Goal: Task Accomplishment & Management: Complete application form

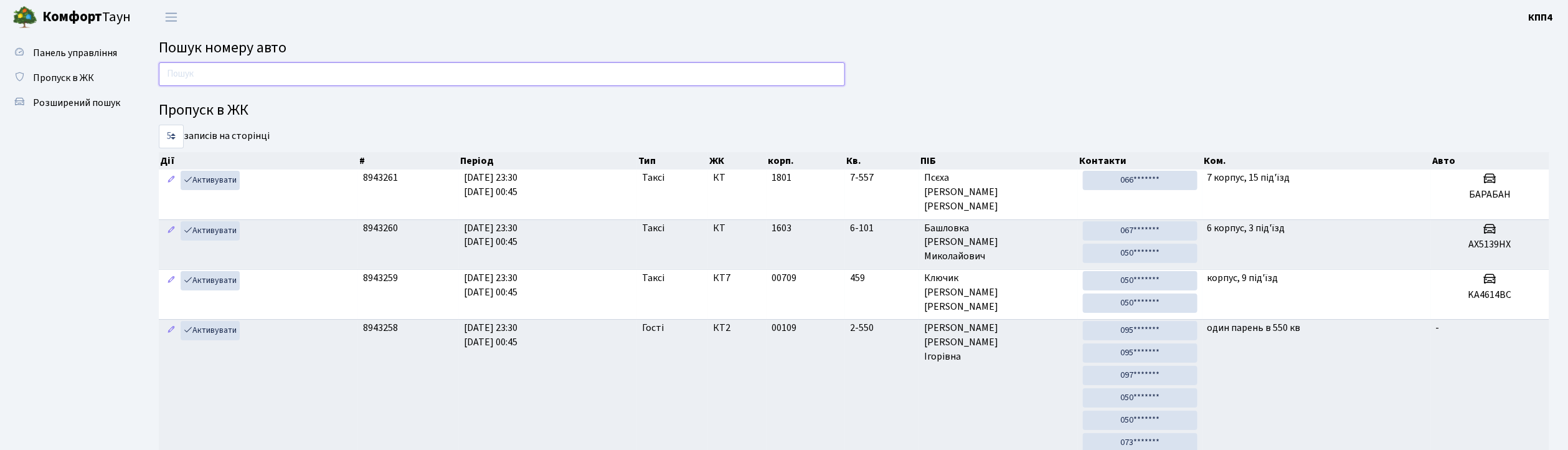
click at [619, 70] on input "text" at bounding box center [502, 74] width 686 height 24
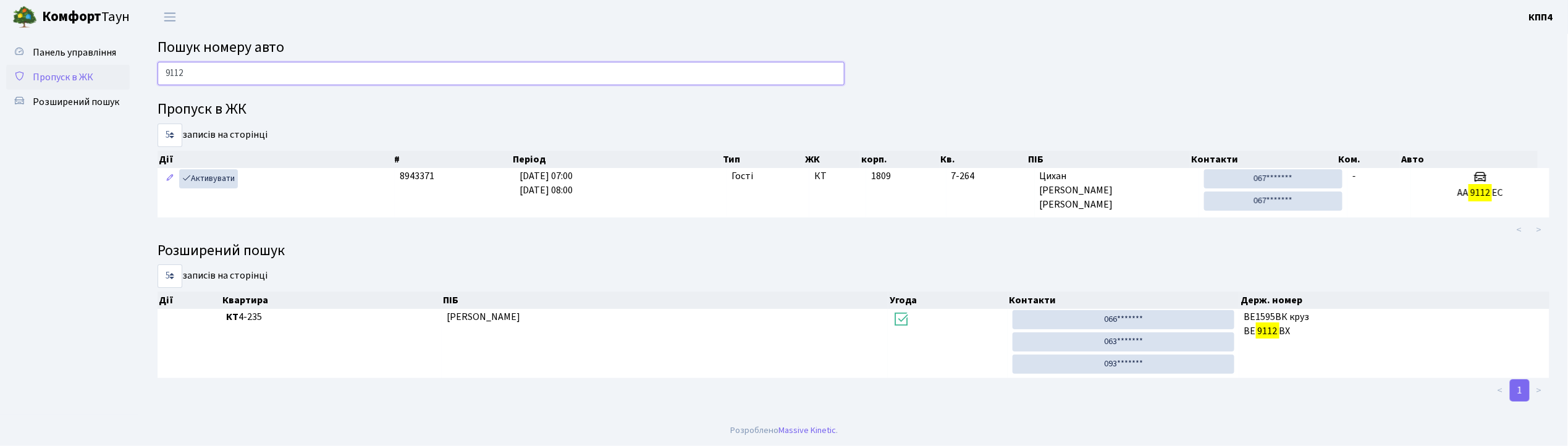
type input "9112"
click at [55, 70] on span "Пропуск в ЖК" at bounding box center [63, 77] width 60 height 14
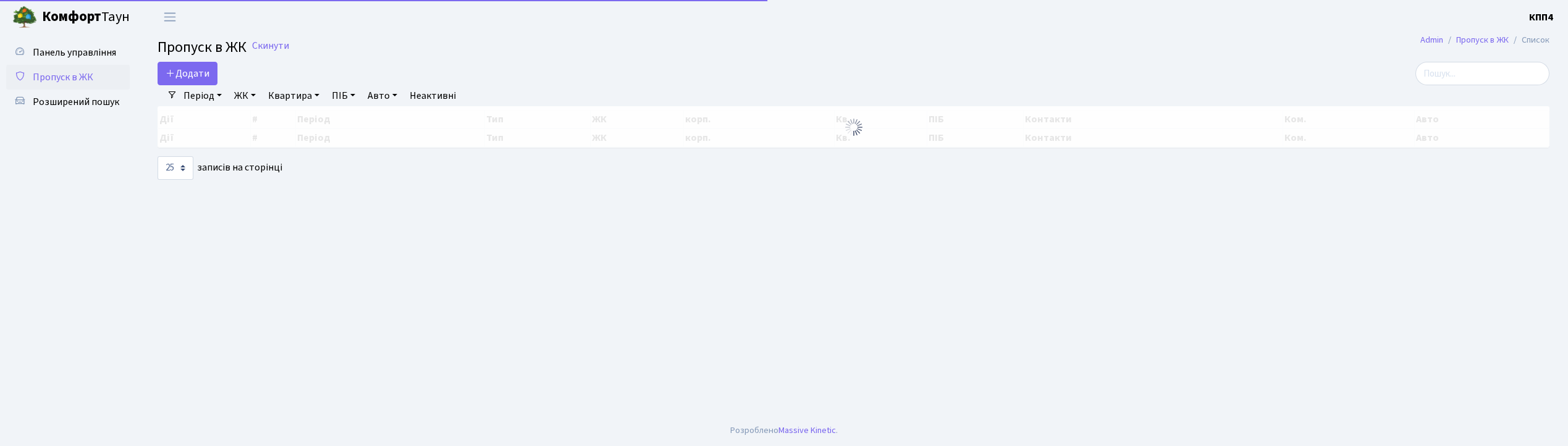
select select "25"
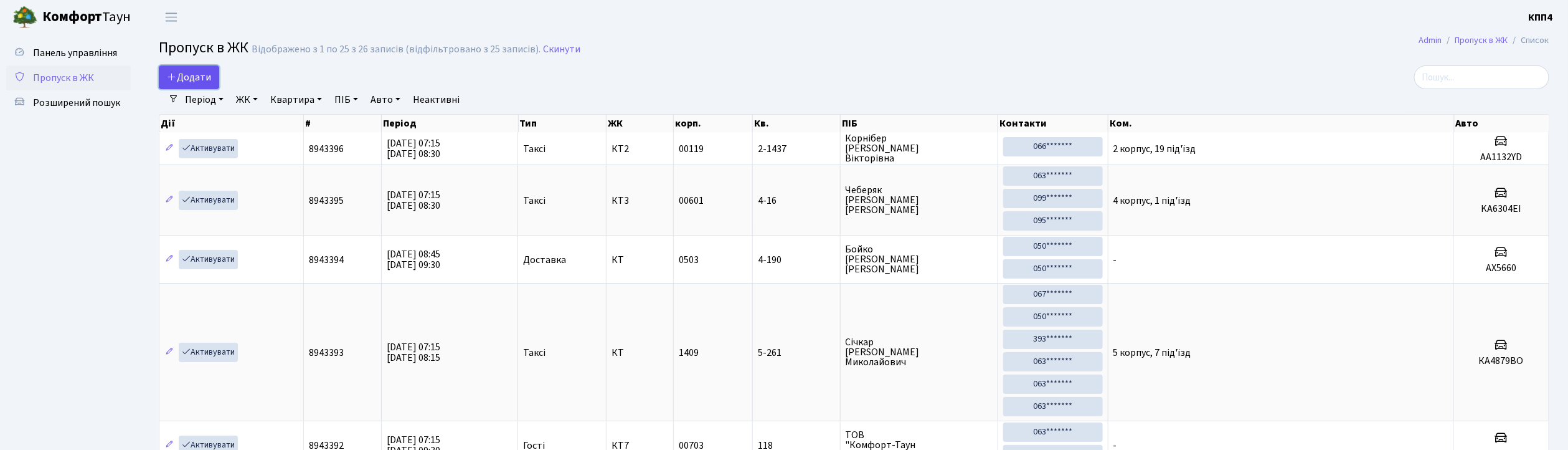
click at [213, 77] on link "Додати" at bounding box center [189, 77] width 60 height 24
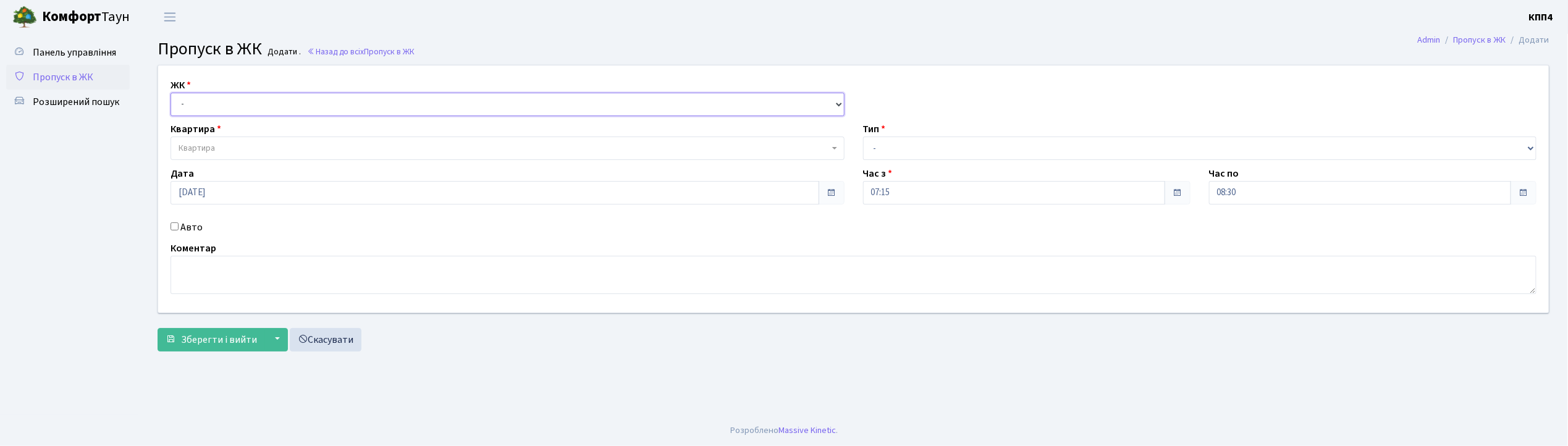
drag, startPoint x: 226, startPoint y: 100, endPoint x: 223, endPoint y: 111, distance: 11.4
click at [226, 100] on select "- КТ, вул. Регенераторна, 4 КТ2, просп. [STREET_ADDRESS] [STREET_ADDRESS] [PERS…" at bounding box center [507, 105] width 674 height 24
select select "271"
click at [171, 93] on select "- КТ, вул. Регенераторна, 4 КТ2, просп. [STREET_ADDRESS] [STREET_ADDRESS] [PERS…" at bounding box center [507, 105] width 674 height 24
select select
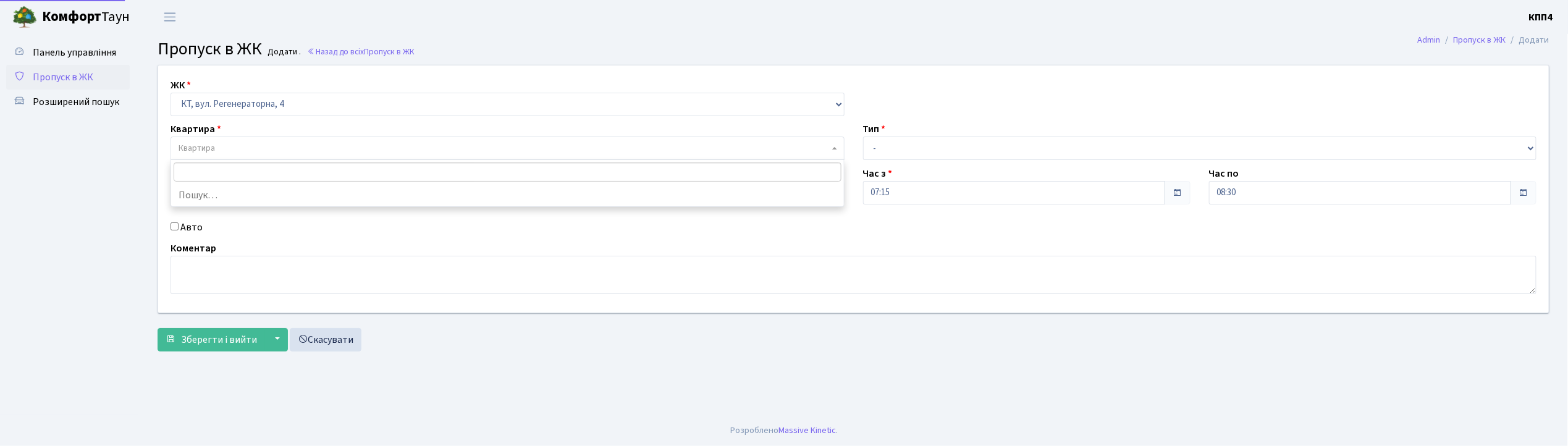
click at [230, 147] on span "Квартира" at bounding box center [504, 148] width 650 height 12
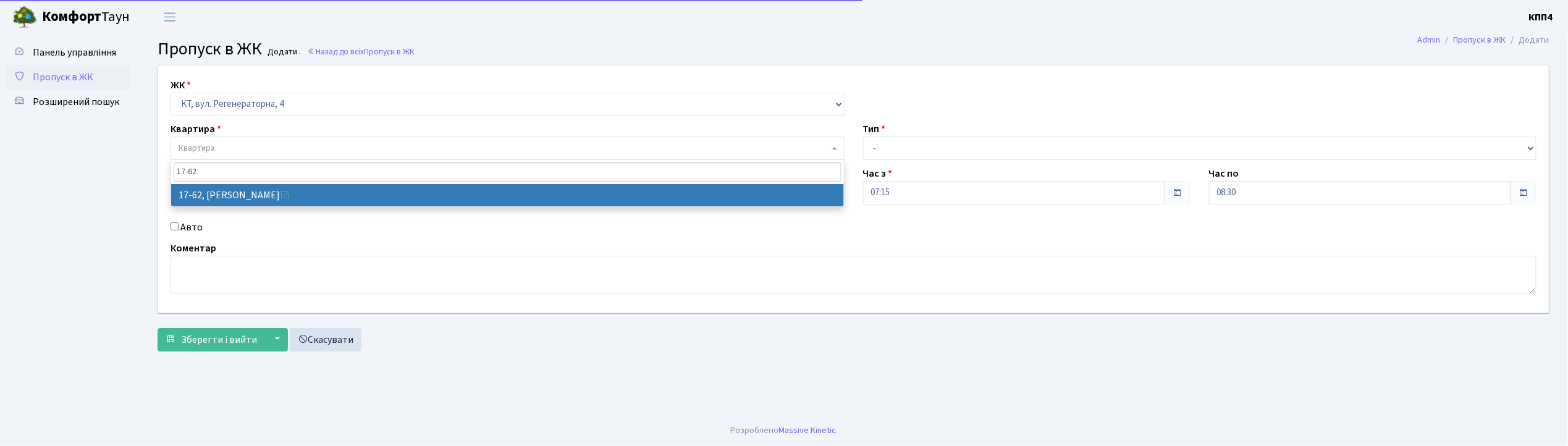
type input "17-62"
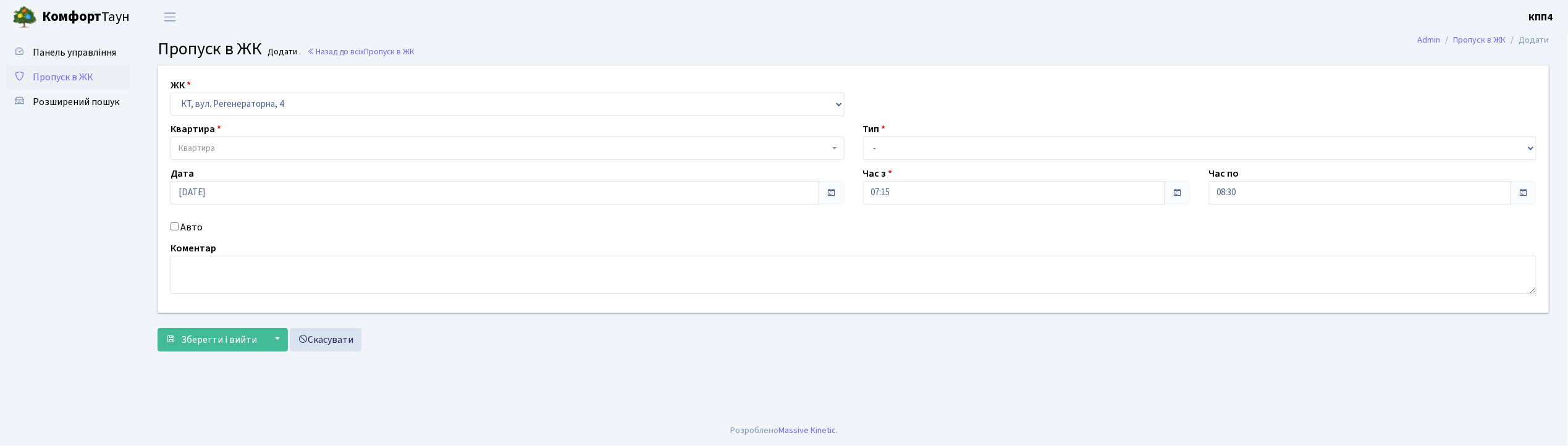
click at [52, 75] on span "Пропуск в ЖК" at bounding box center [63, 77] width 60 height 14
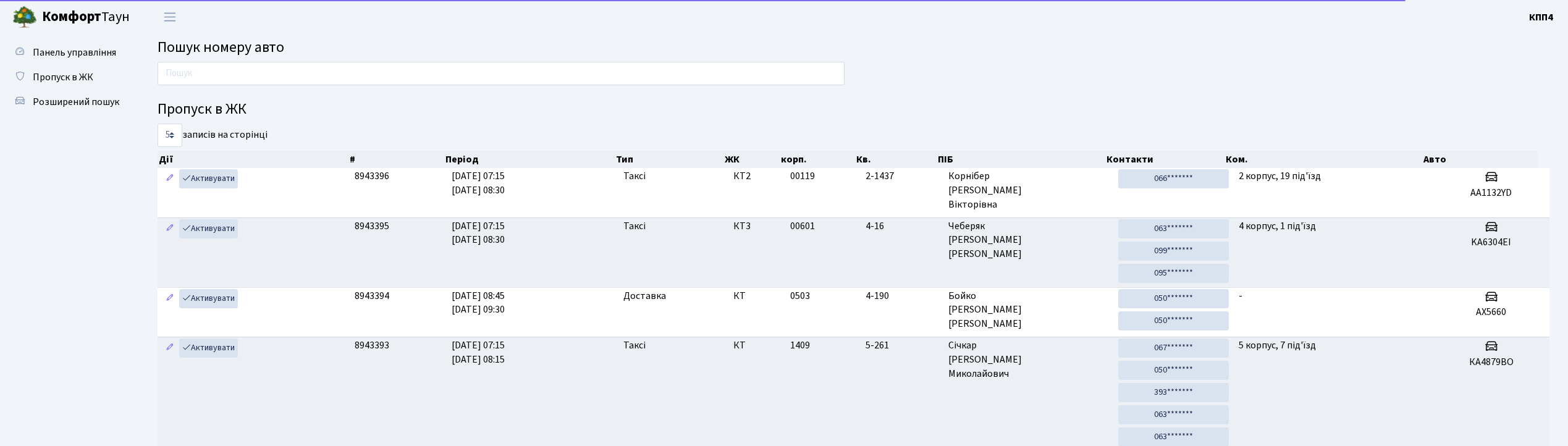
click at [223, 77] on input "text" at bounding box center [501, 73] width 687 height 24
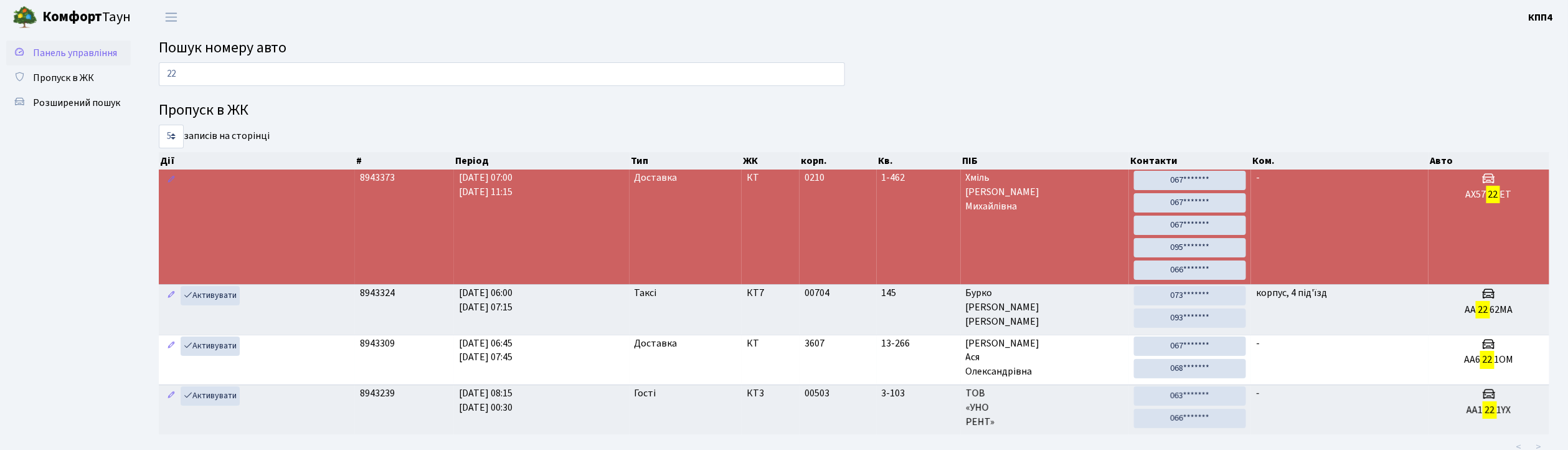
type input "22"
click at [58, 53] on span "Панель управління" at bounding box center [75, 53] width 84 height 14
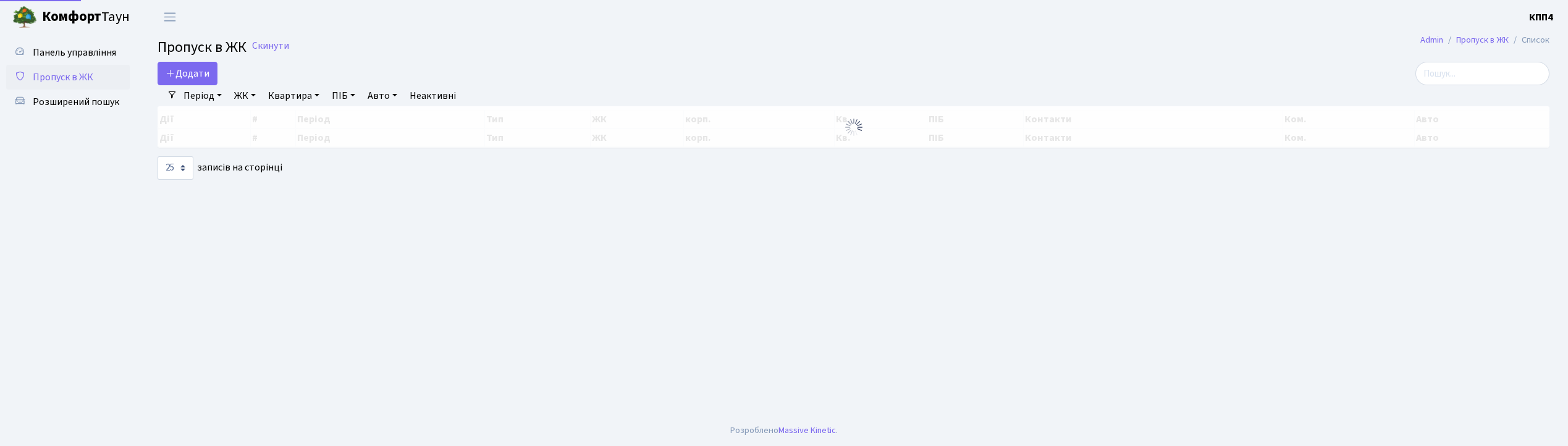
select select "25"
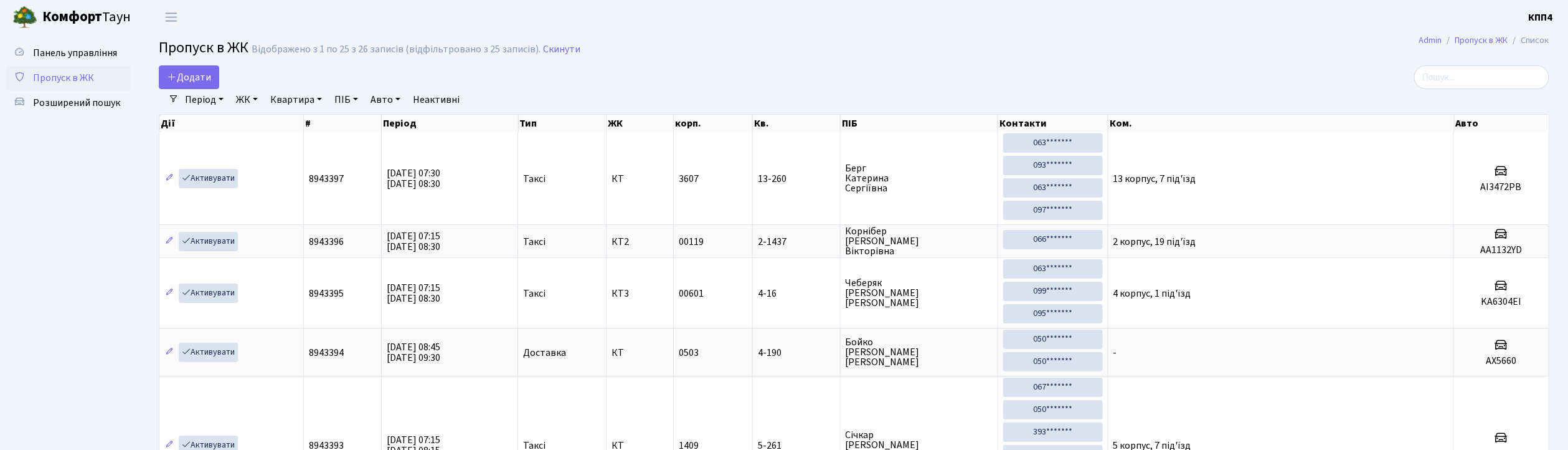
click at [63, 80] on span "Пропуск в ЖК" at bounding box center [63, 78] width 61 height 14
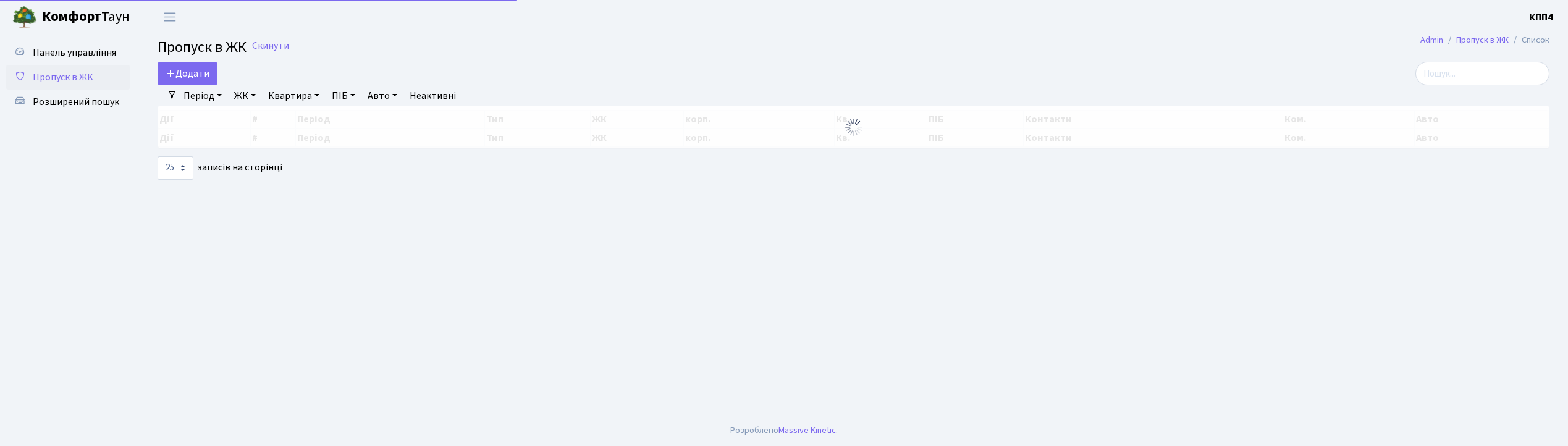
select select "25"
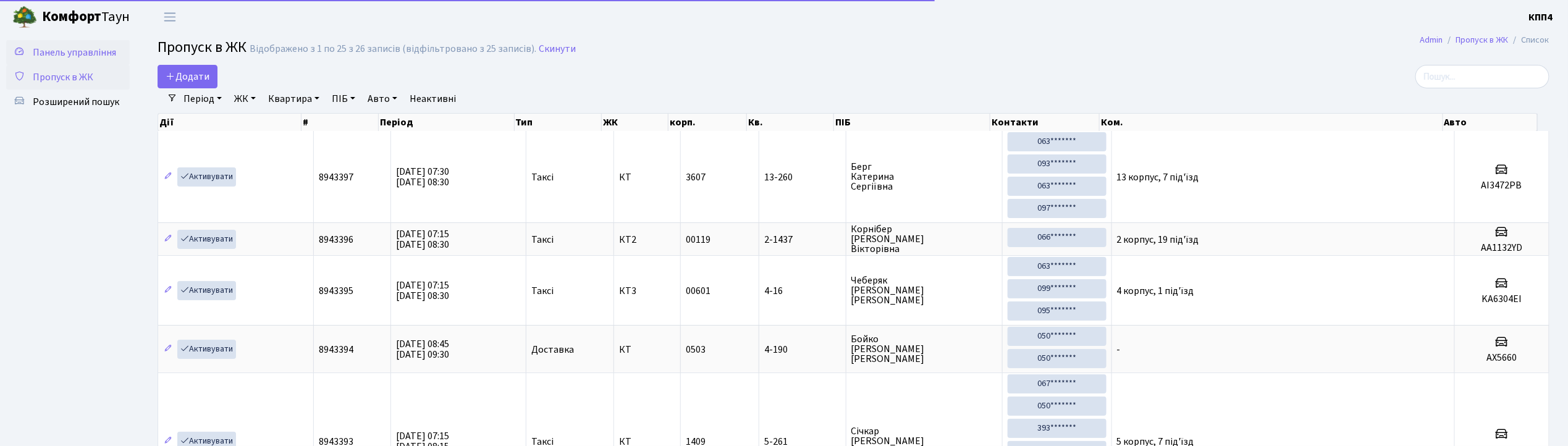
click at [70, 42] on link "Панель управління" at bounding box center [68, 53] width 124 height 25
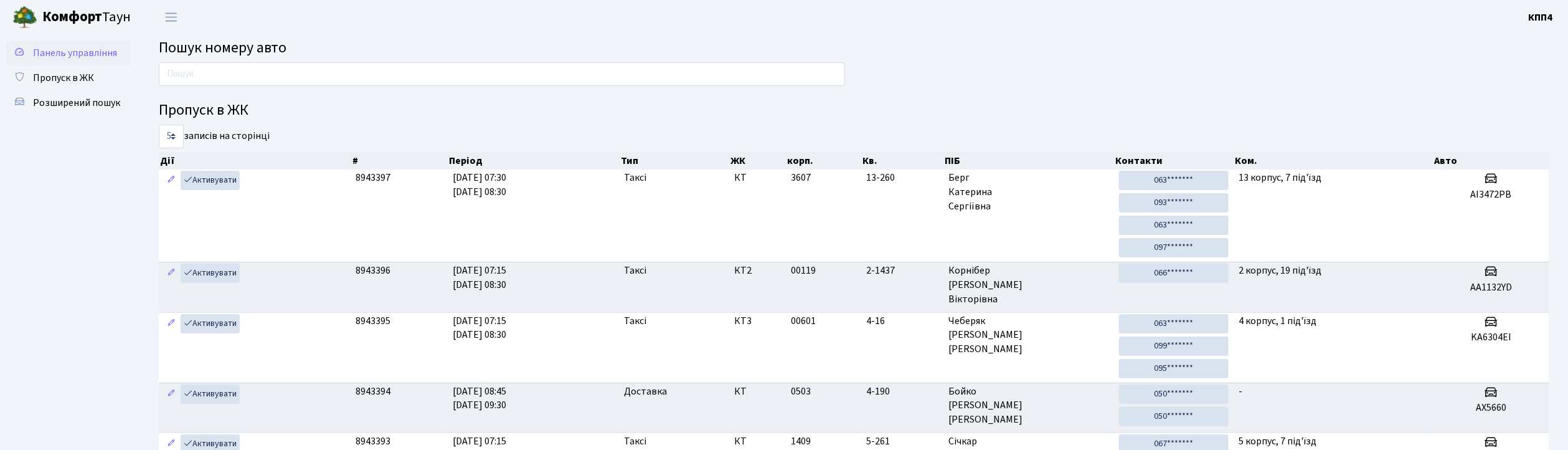
click at [83, 46] on span "Панель управління" at bounding box center [75, 53] width 84 height 14
click at [75, 75] on span "Пропуск в ЖК" at bounding box center [63, 78] width 61 height 14
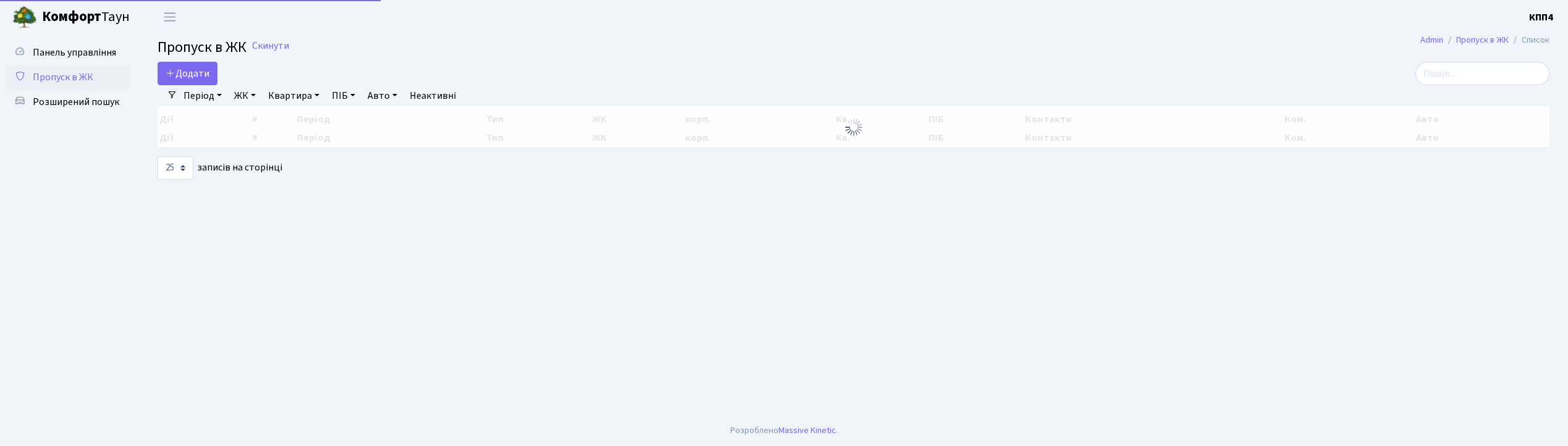
select select "25"
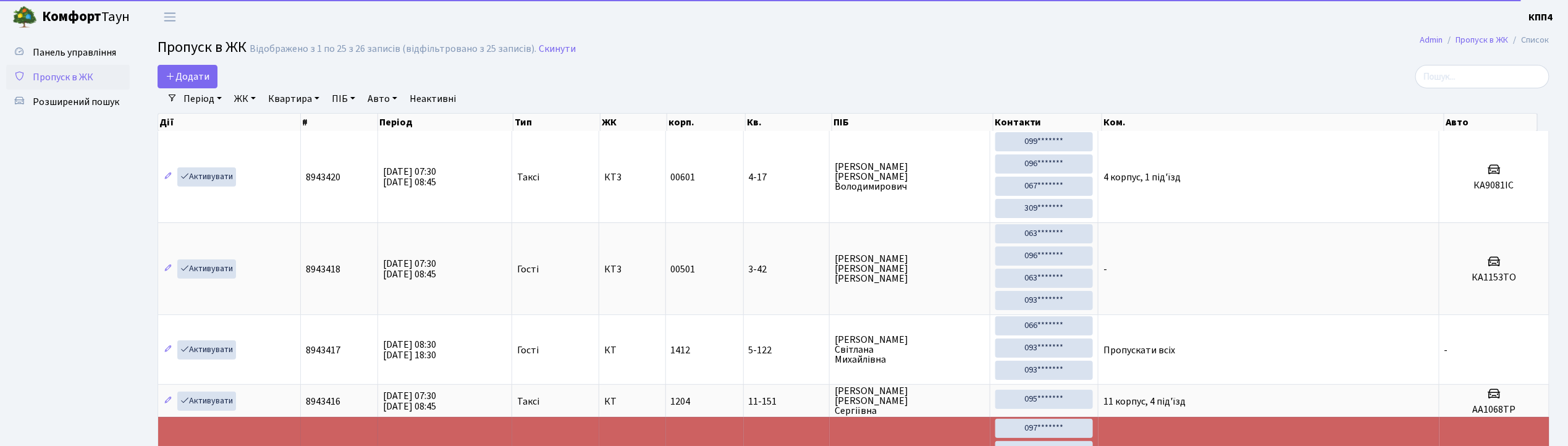
click at [205, 91] on link "Період" at bounding box center [202, 99] width 48 height 21
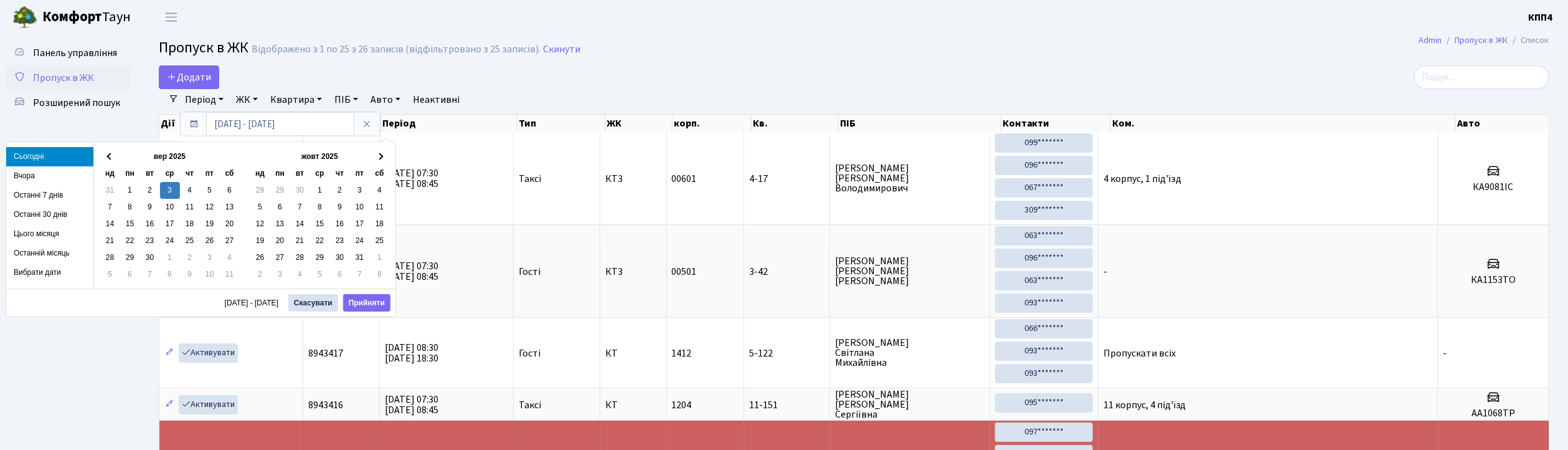
click at [294, 100] on link "Квартира" at bounding box center [296, 100] width 61 height 21
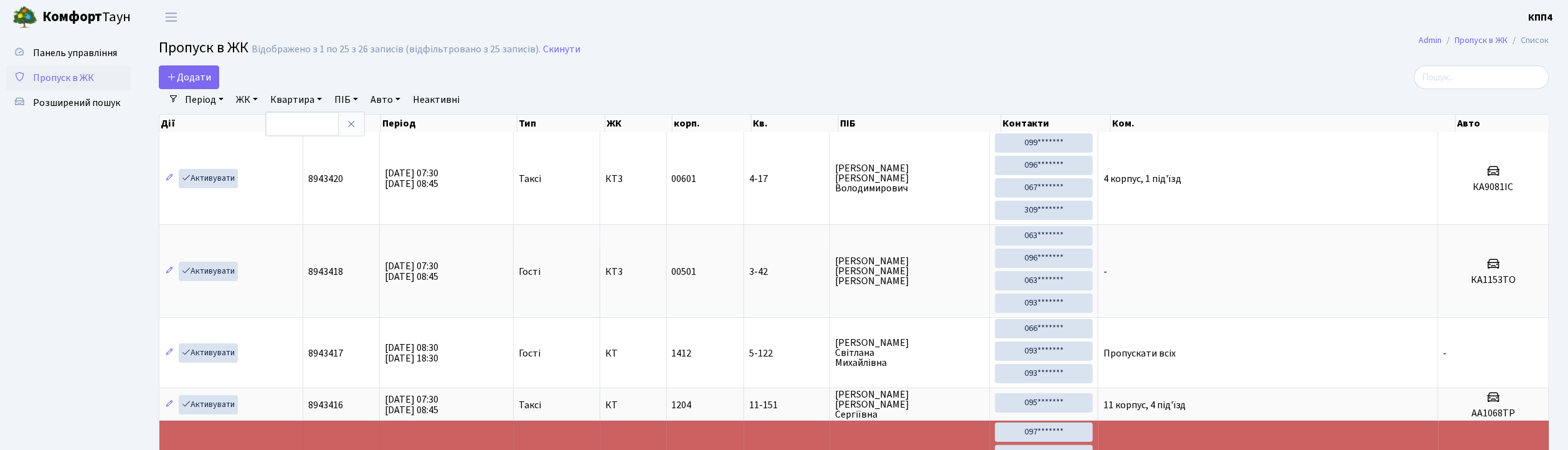
click at [249, 102] on link "ЖК" at bounding box center [247, 100] width 32 height 21
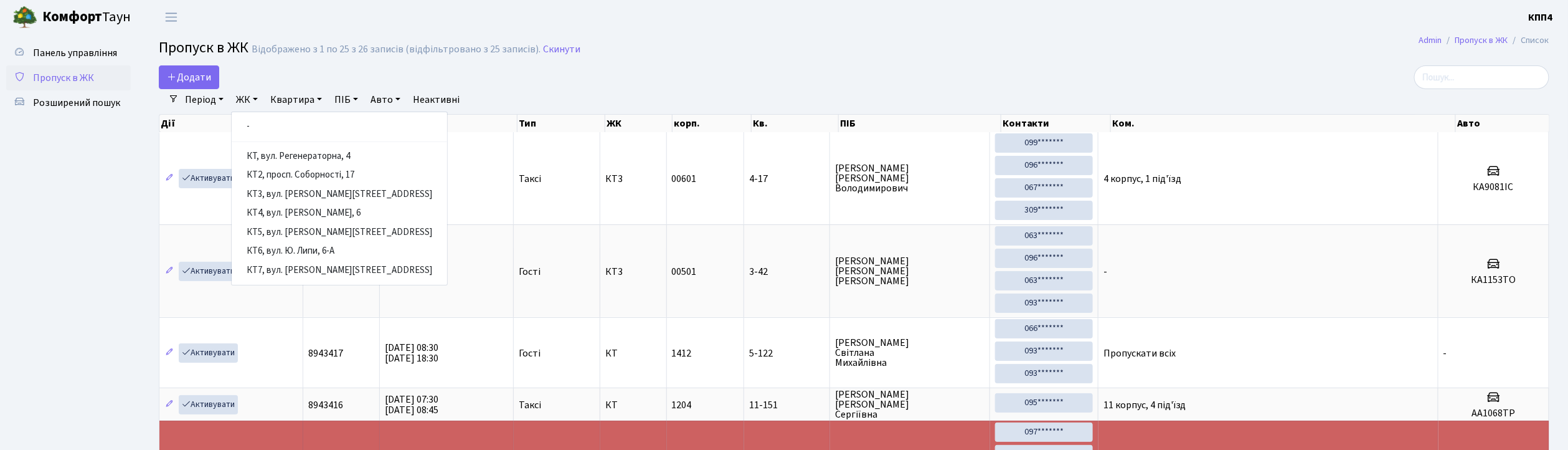
click at [312, 33] on header "Комфорт Таун КПП4 Мій обліковий запис Вийти" at bounding box center [784, 17] width 1568 height 35
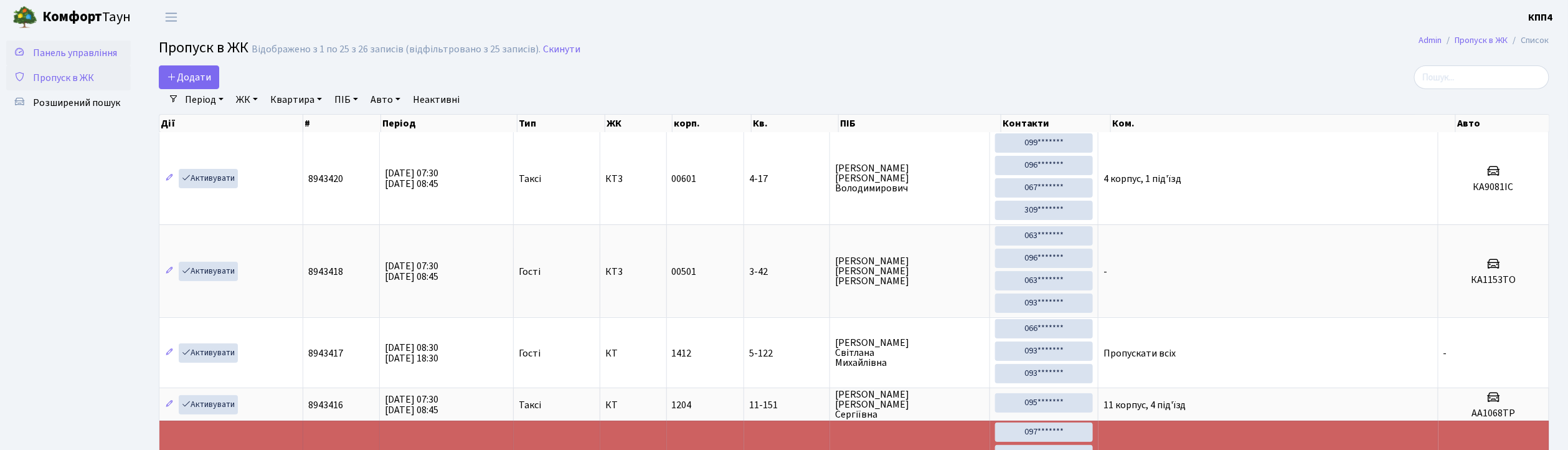
click at [63, 55] on span "Панель управління" at bounding box center [75, 53] width 84 height 14
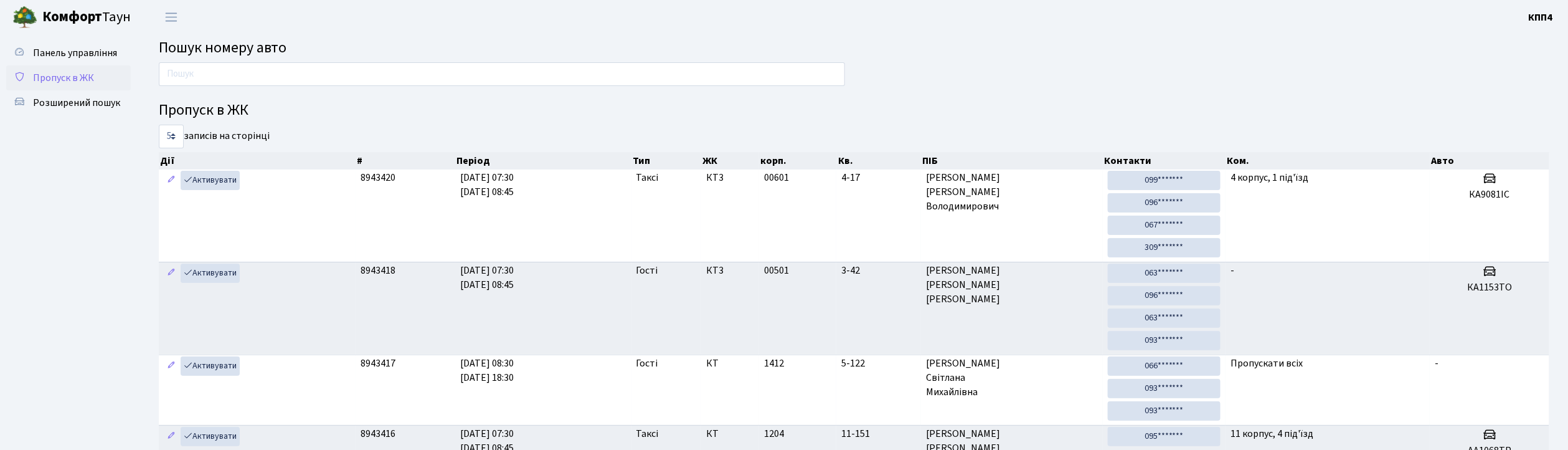
click at [50, 68] on link "Пропуск в ЖК" at bounding box center [68, 78] width 125 height 25
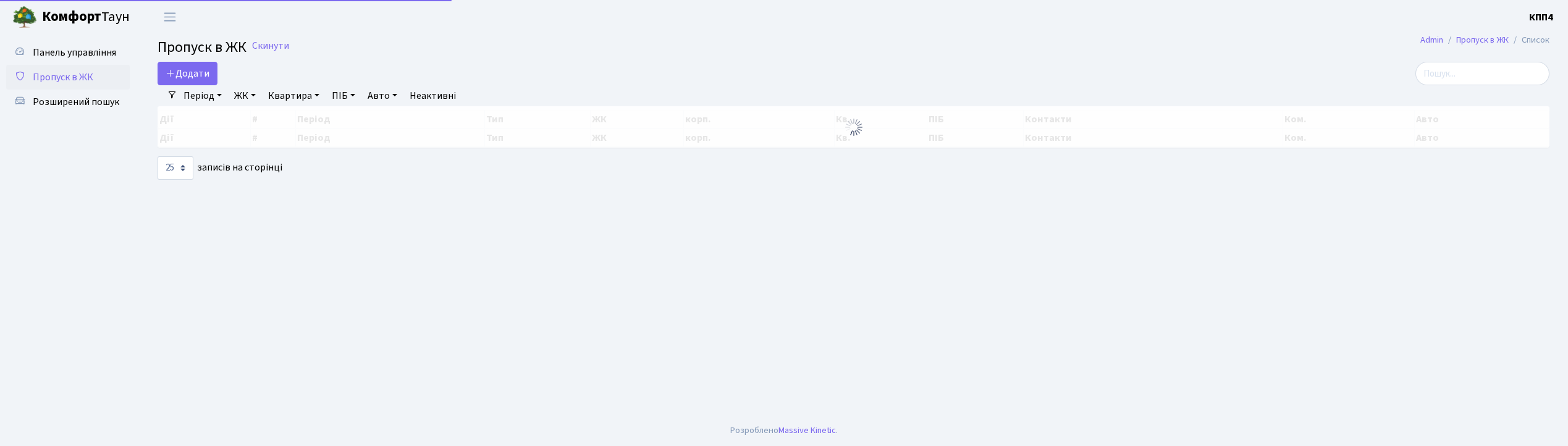
select select "25"
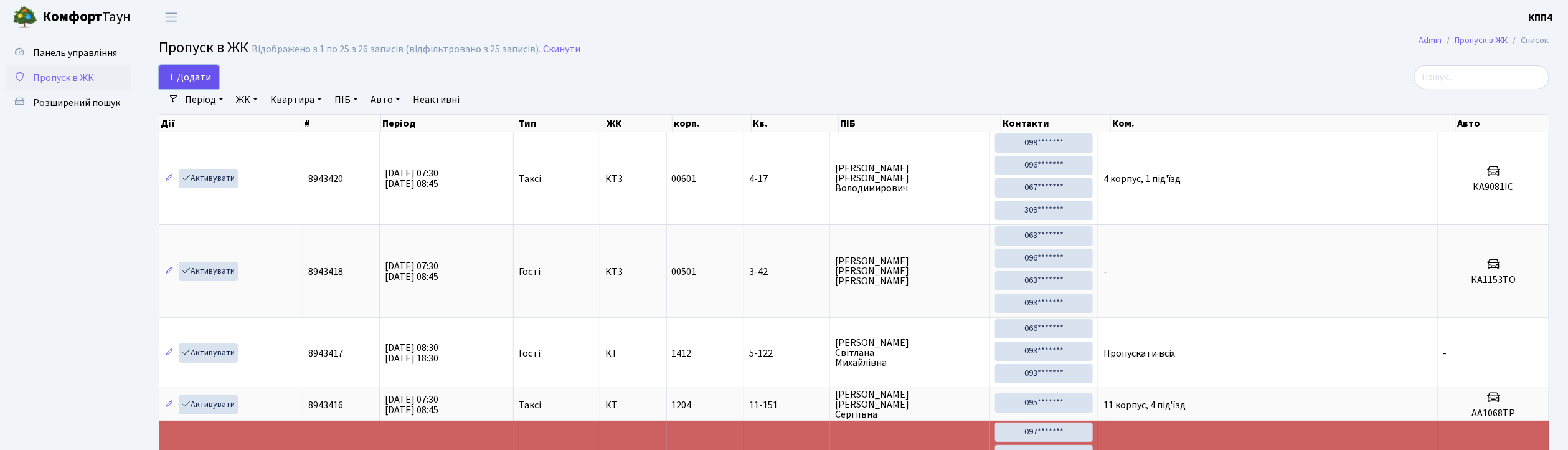
click at [205, 75] on span "Додати" at bounding box center [189, 77] width 44 height 14
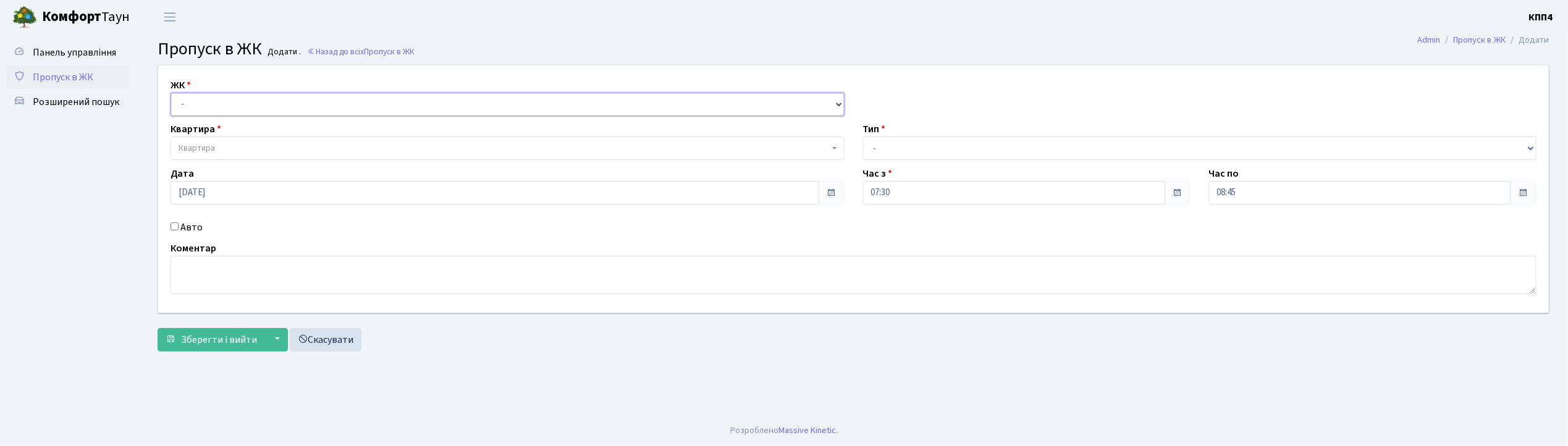
click at [238, 105] on select "- КТ, вул. Регенераторна, 4 КТ2, просп. Соборності, 17 КТ3, вул. Березнева, 16 …" at bounding box center [507, 105] width 674 height 24
select select "304"
click at [171, 93] on select "- КТ, вул. Регенераторна, 4 КТ2, просп. Соборності, 17 КТ3, вул. Березнева, 16 …" at bounding box center [507, 105] width 674 height 24
select select
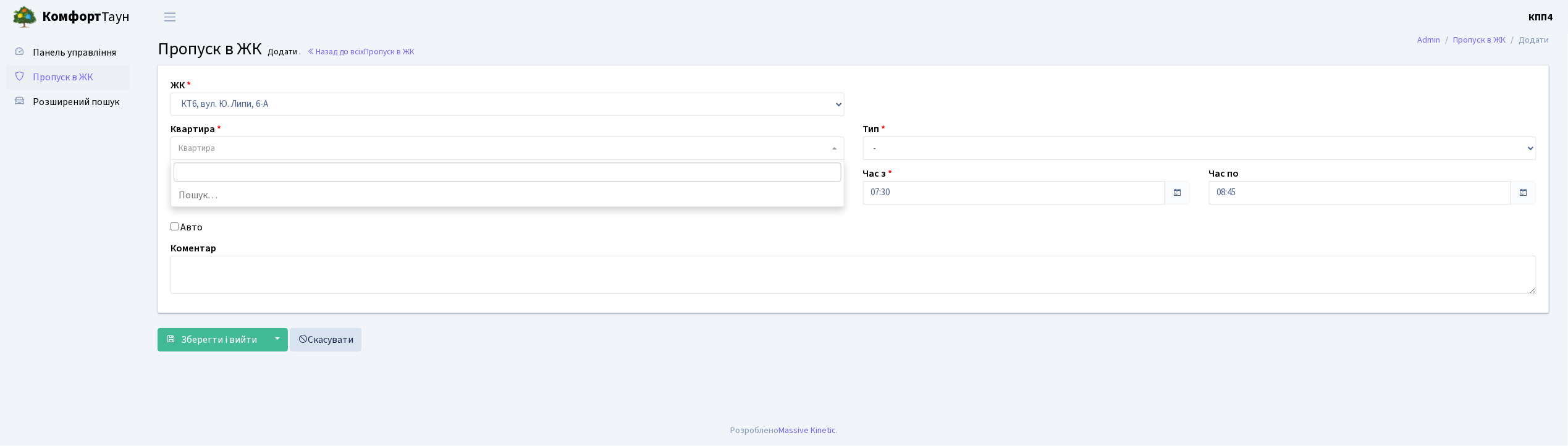
click at [208, 156] on span "Квартира" at bounding box center [507, 148] width 674 height 24
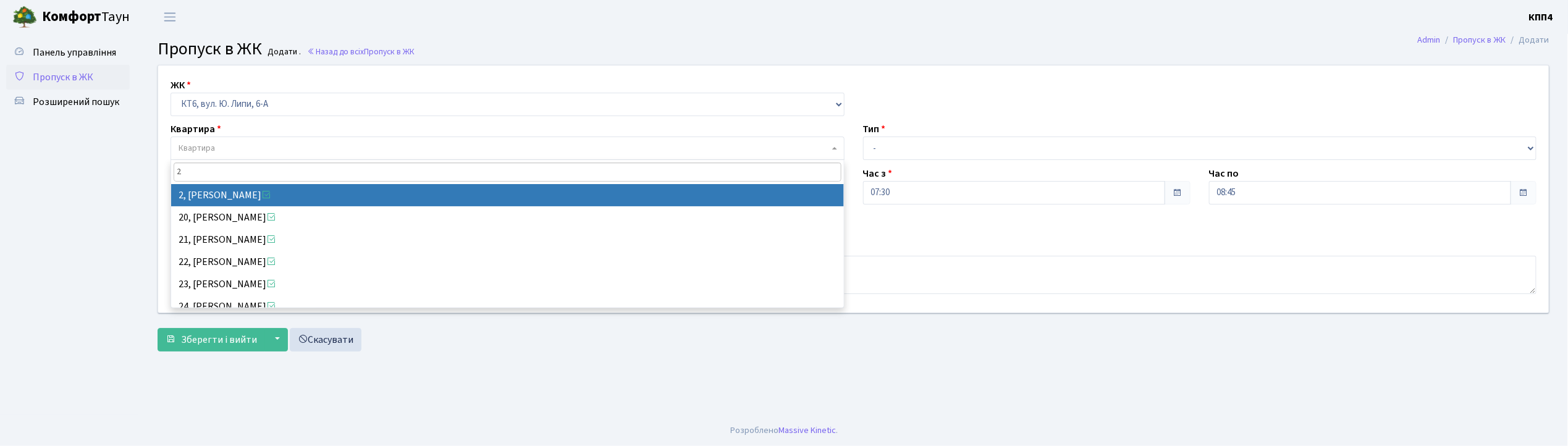
type input "2"
select select "17094"
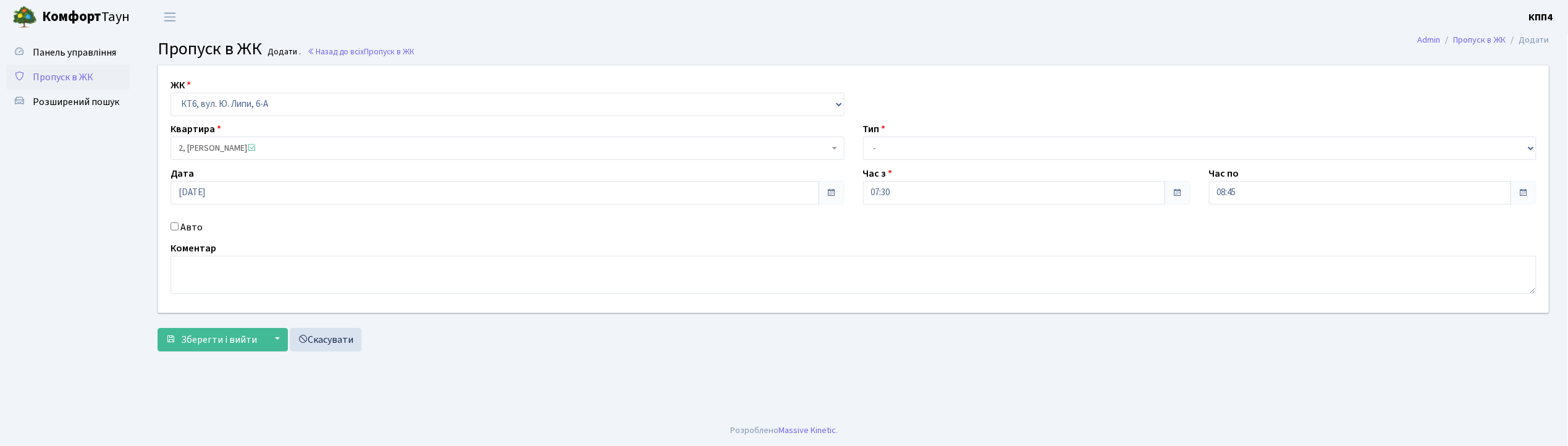
click at [195, 228] on label "Авто" at bounding box center [192, 227] width 22 height 15
click at [179, 228] on input "Авто" at bounding box center [174, 226] width 8 height 8
checkbox input "true"
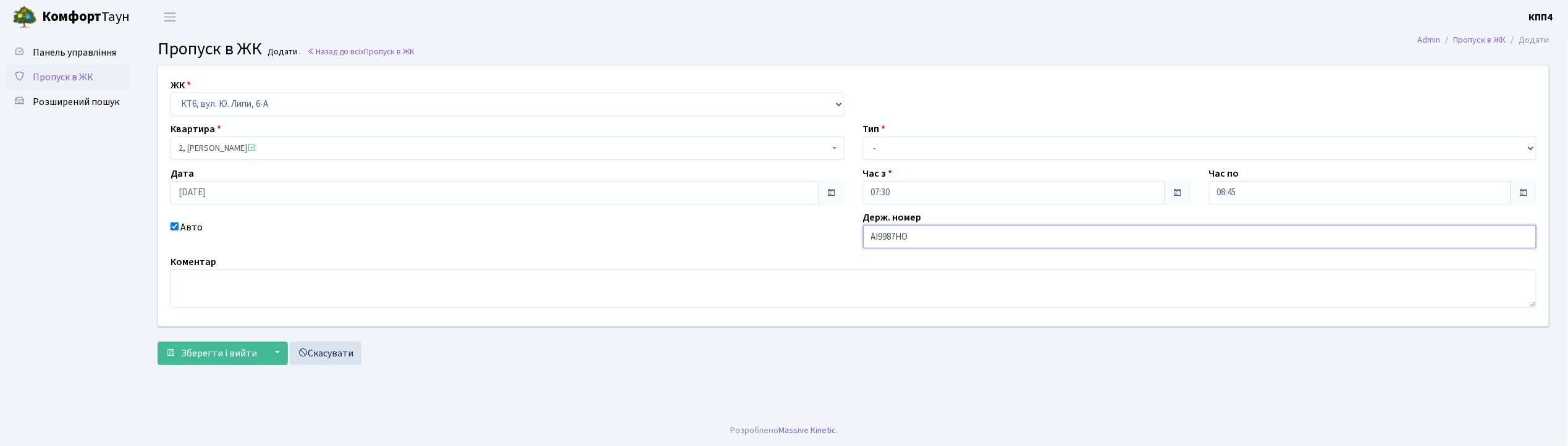
type input "АІ9987НО"
click at [923, 153] on select "- Доставка Таксі Гості Сервіс" at bounding box center [1200, 148] width 674 height 24
select select "3"
click at [863, 136] on select "- Доставка Таксі Гості Сервіс" at bounding box center [1200, 148] width 674 height 24
click at [199, 359] on span "Зберегти і вийти" at bounding box center [219, 353] width 76 height 14
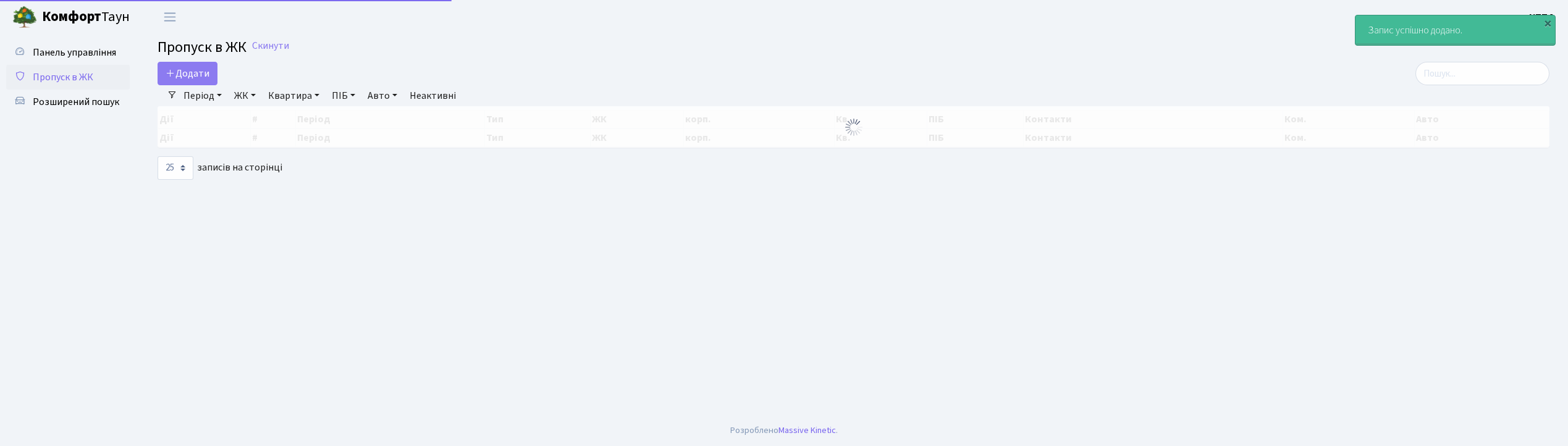
select select "25"
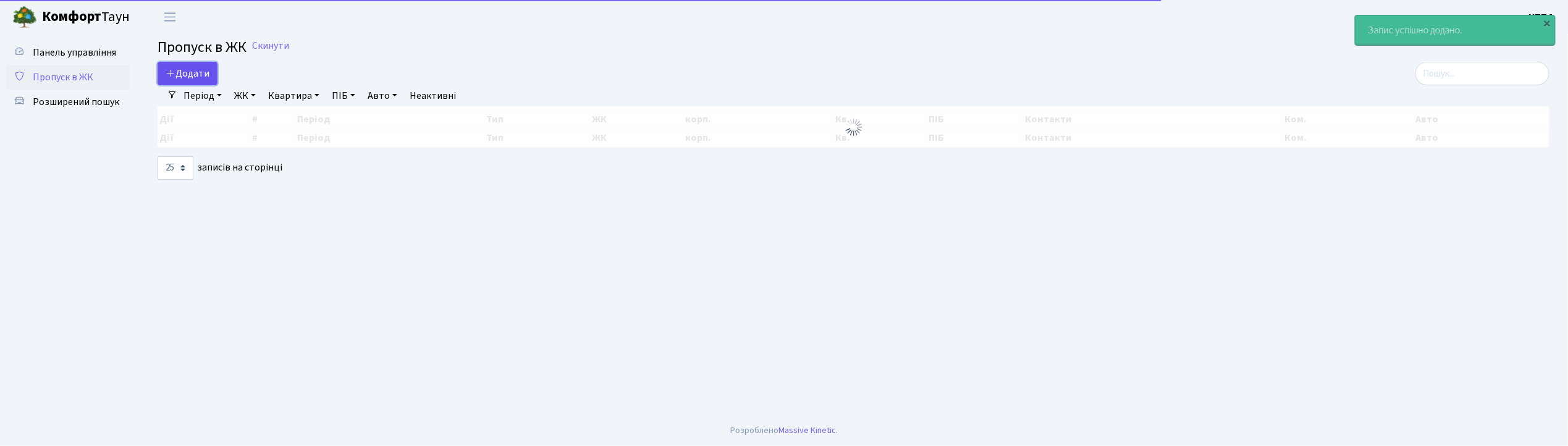
click at [192, 70] on span "Додати" at bounding box center [187, 73] width 44 height 14
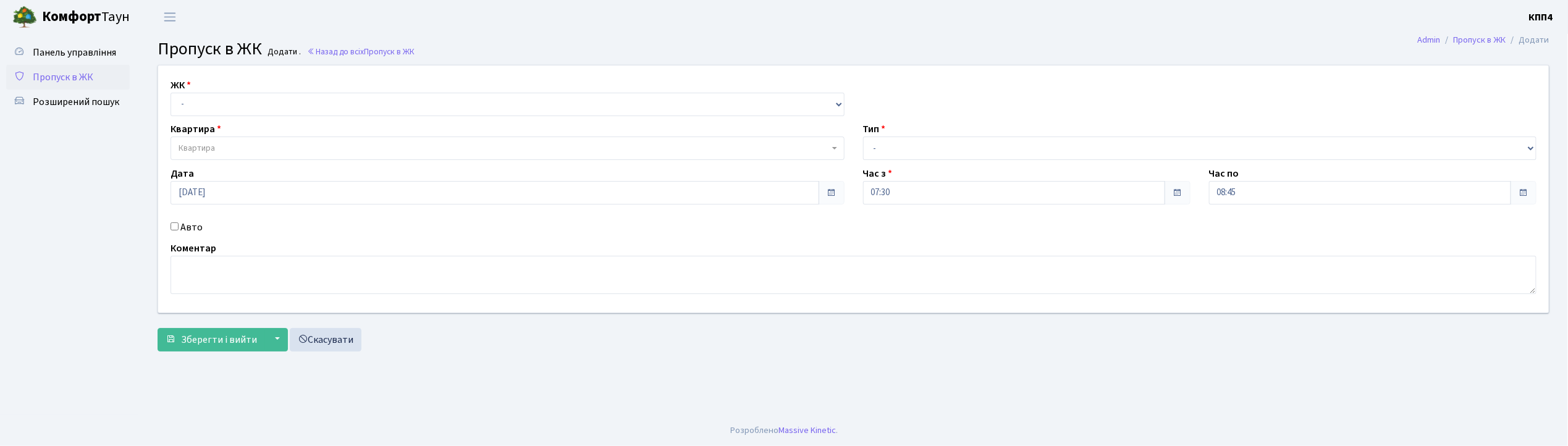
click at [183, 223] on label "Авто" at bounding box center [192, 227] width 22 height 15
click at [179, 223] on input "Авто" at bounding box center [174, 226] width 8 height 8
checkbox input "true"
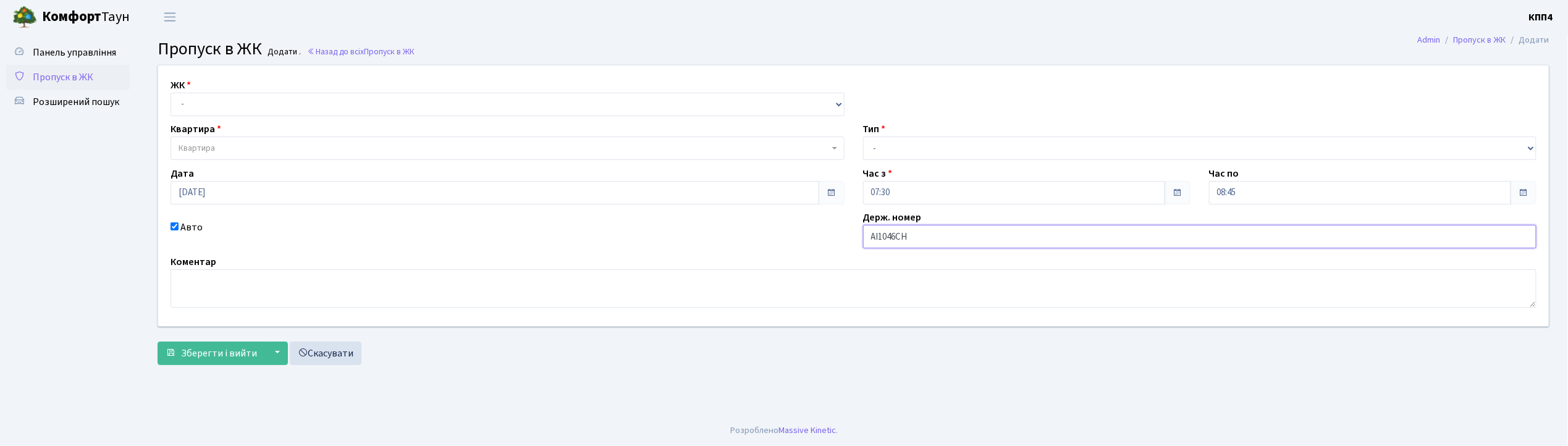
type input "АІ1046СН"
click at [208, 121] on div "ЖК - КТ, вул. Регенераторна, 4 КТ2, просп. Соборності, 17 КТ3, вул. Березнева, …" at bounding box center [853, 195] width 1409 height 261
click at [204, 114] on select "- КТ, вул. Регенераторна, 4 КТ2, просп. Соборності, 17 КТ3, вул. Березнева, 16 …" at bounding box center [507, 105] width 674 height 24
select select "304"
click at [171, 93] on select "- КТ, вул. Регенераторна, 4 КТ2, просп. Соборності, 17 КТ3, вул. Березнева, 16 …" at bounding box center [507, 105] width 674 height 24
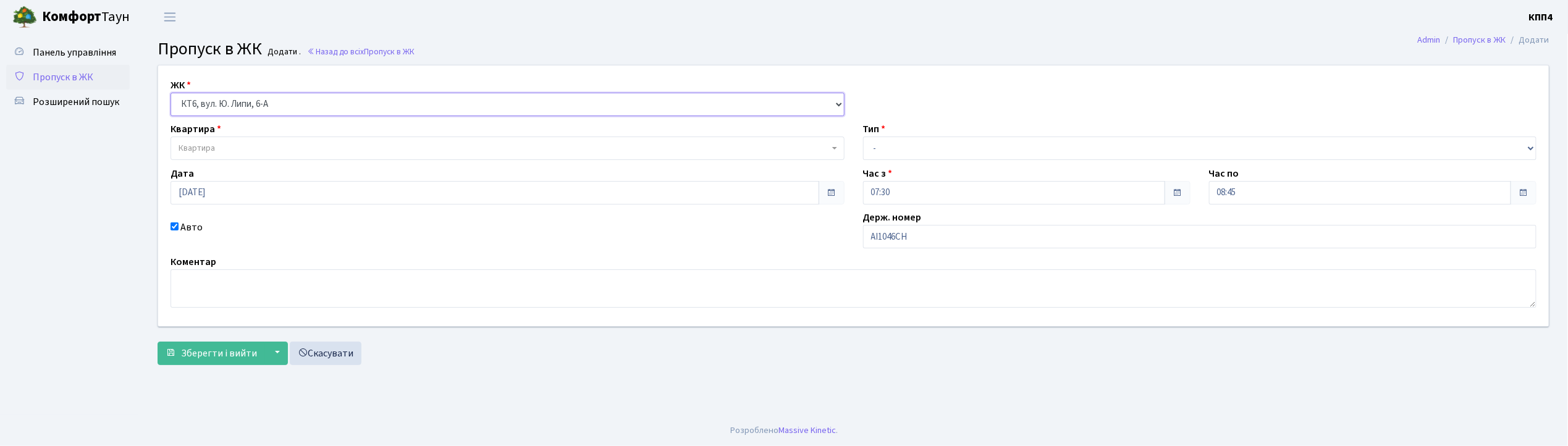
select select
click at [205, 148] on span "Квартира" at bounding box center [197, 148] width 37 height 12
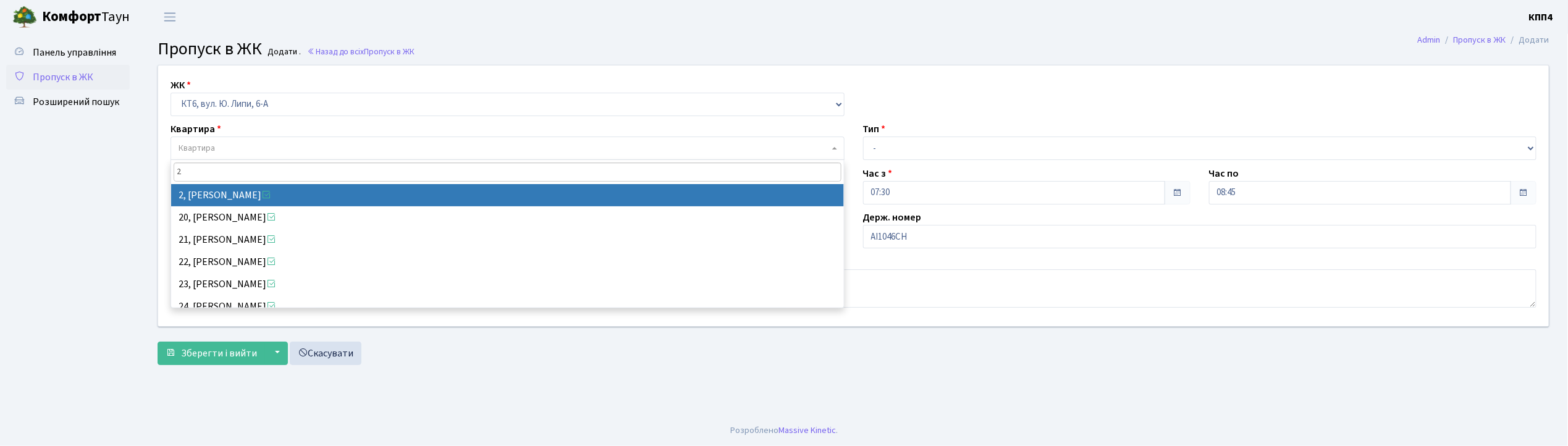
type input "2"
select select "17094"
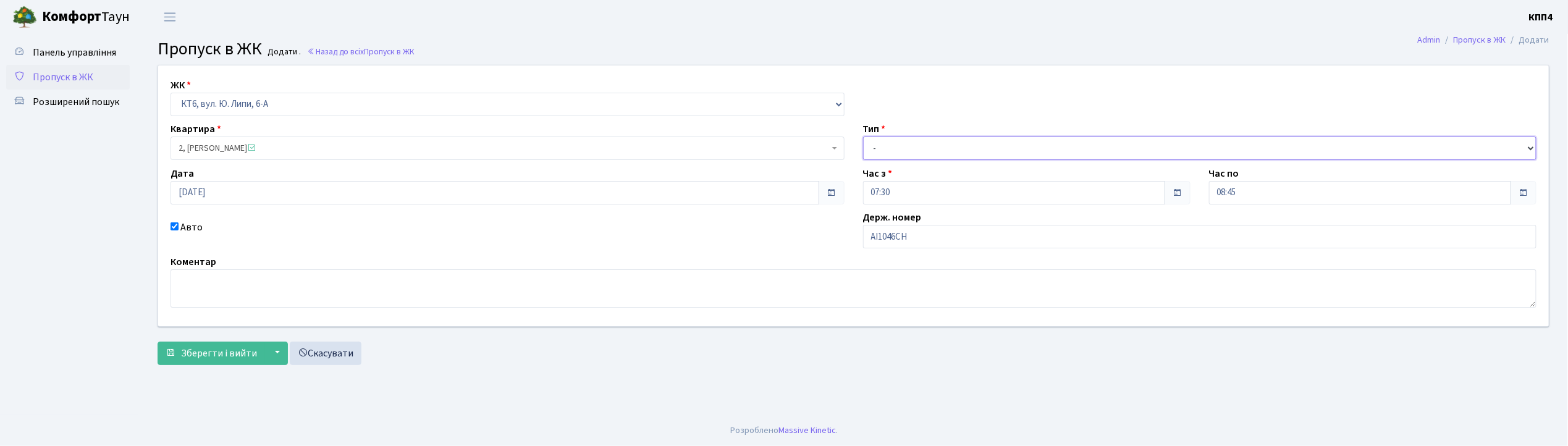
click at [905, 158] on select "- Доставка Таксі Гості Сервіс" at bounding box center [1200, 148] width 674 height 24
select select "3"
click at [863, 136] on select "- Доставка Таксі Гості Сервіс" at bounding box center [1200, 148] width 674 height 24
click at [204, 355] on span "Зберегти і вийти" at bounding box center [219, 353] width 76 height 14
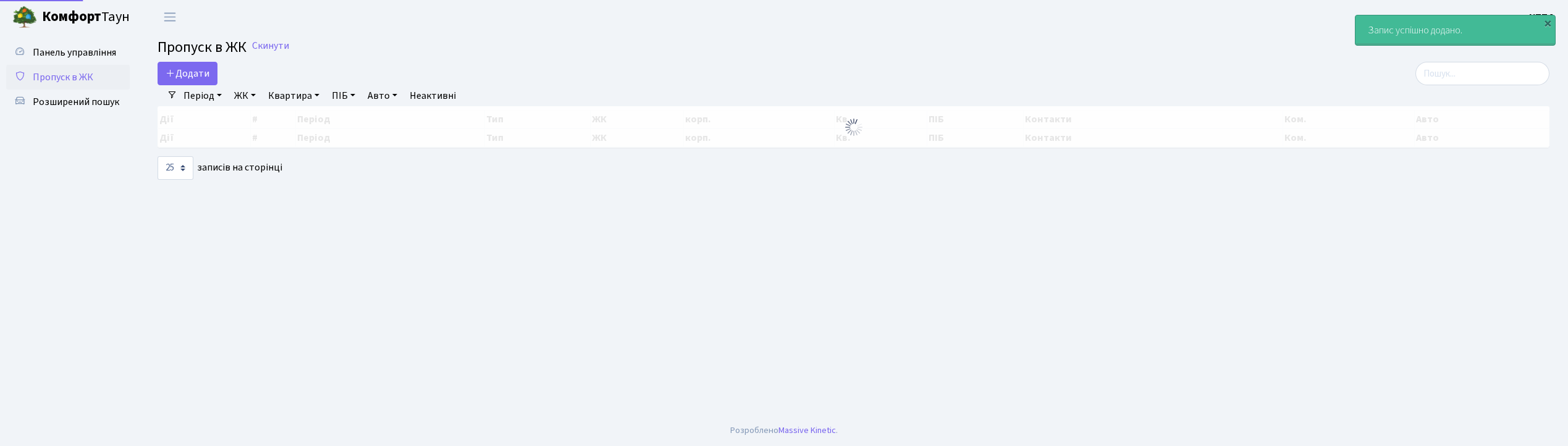
select select "25"
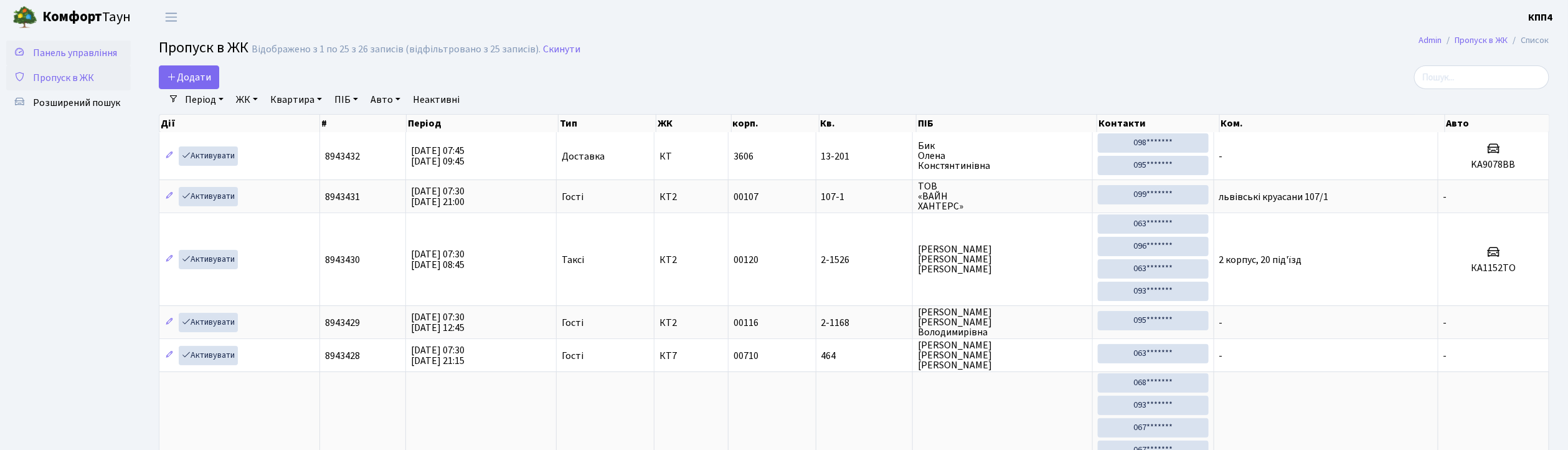
click at [111, 50] on span "Панель управління" at bounding box center [75, 53] width 84 height 14
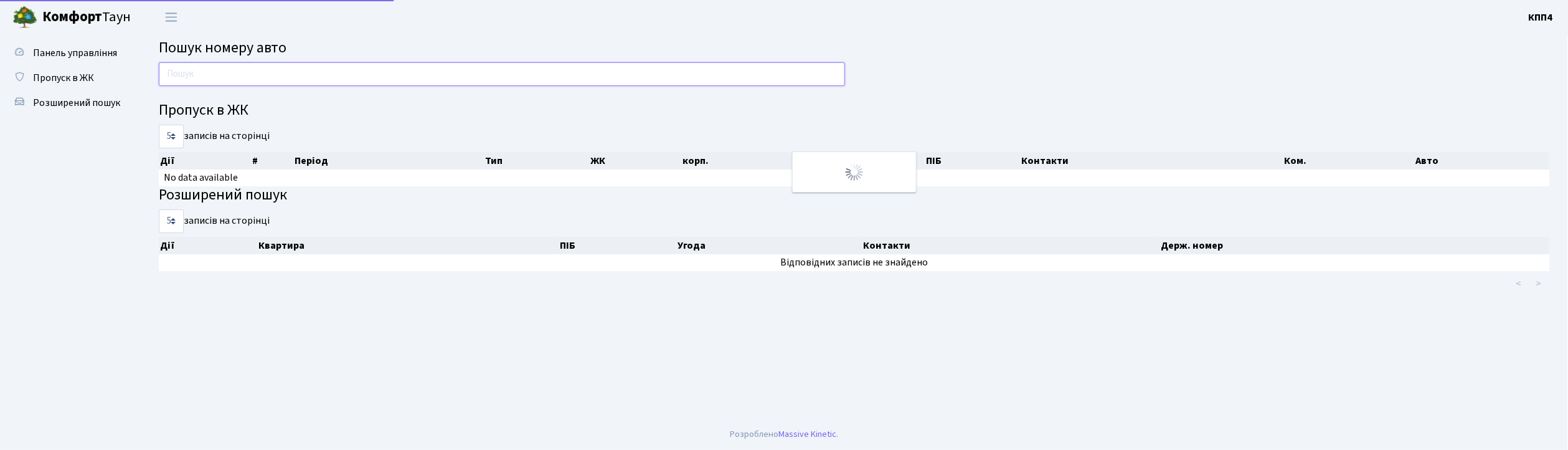
drag, startPoint x: 0, startPoint y: 0, endPoint x: 243, endPoint y: 75, distance: 254.3
click at [243, 75] on input "text" at bounding box center [502, 74] width 686 height 24
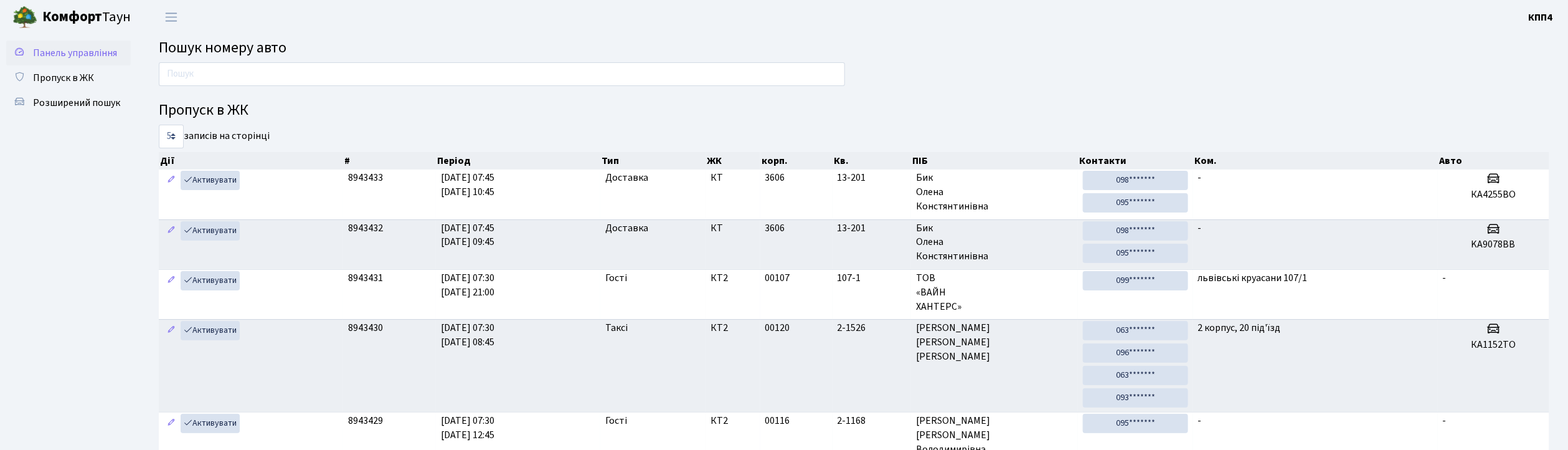
click at [53, 43] on link "Панель управління" at bounding box center [68, 53] width 125 height 25
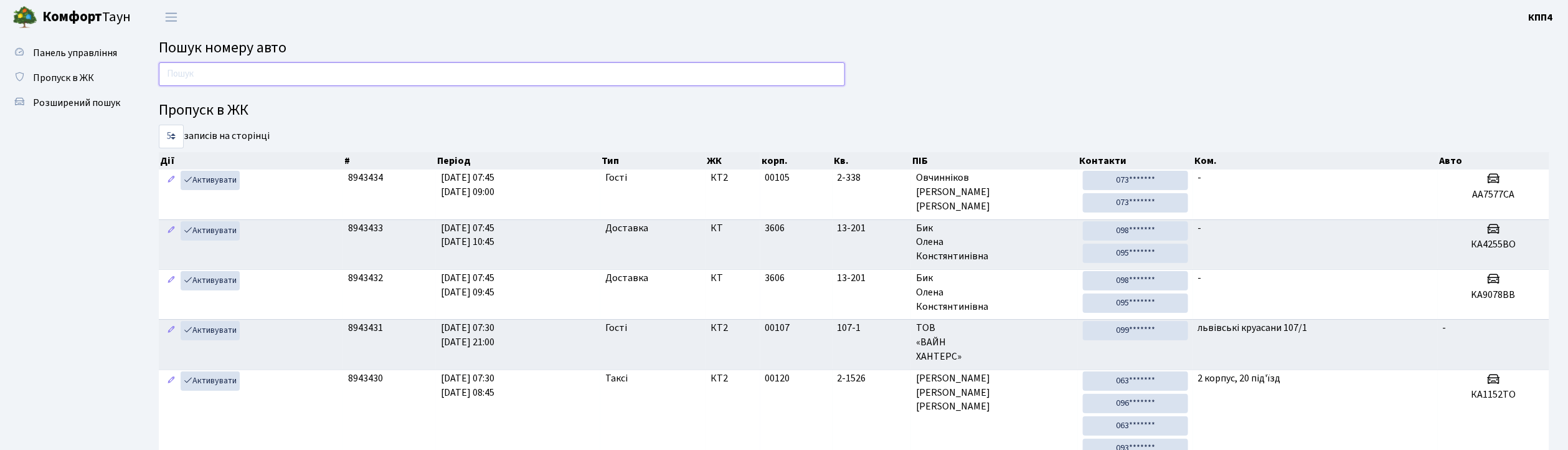
click at [268, 65] on input "text" at bounding box center [502, 74] width 686 height 24
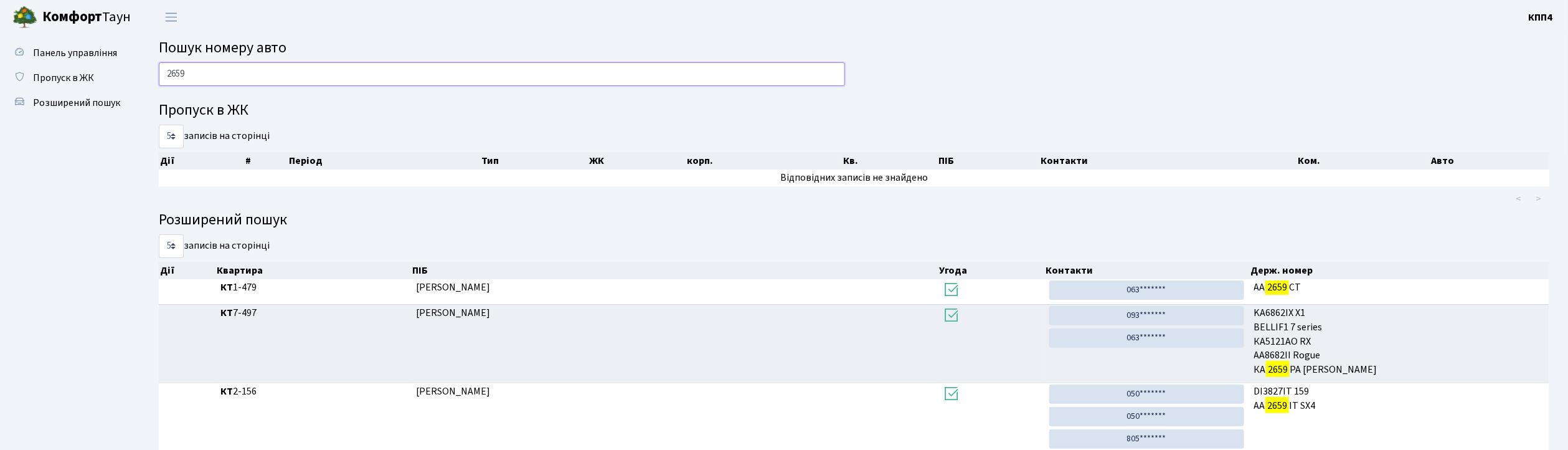
click at [225, 73] on input "2659" at bounding box center [502, 74] width 686 height 24
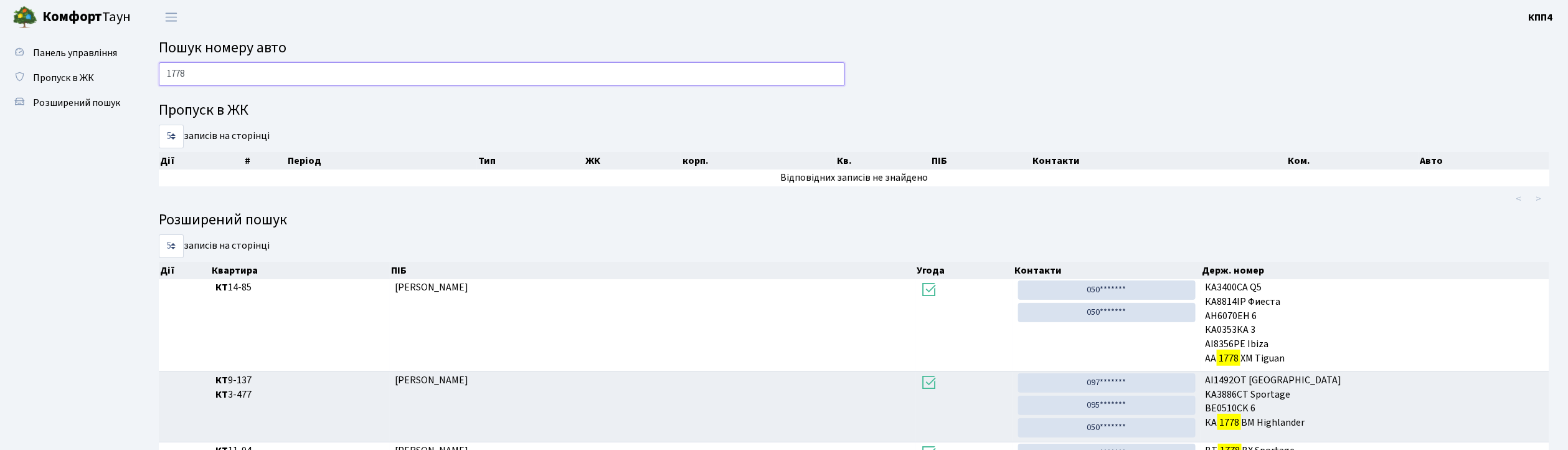
click at [225, 73] on input "1778" at bounding box center [502, 74] width 686 height 24
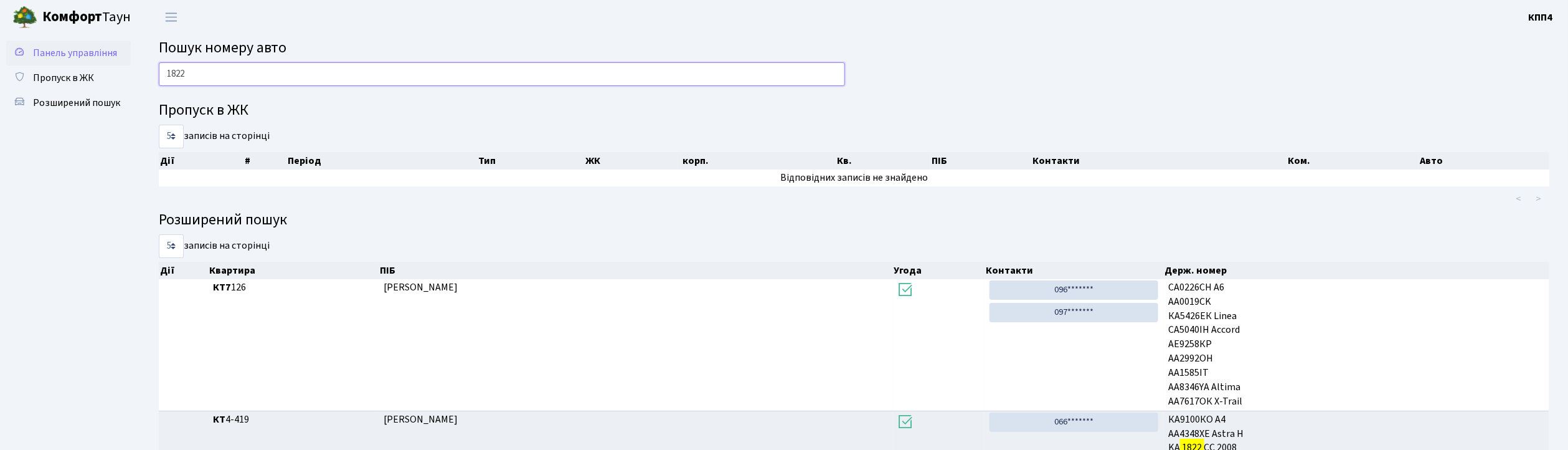
type input "1822"
click at [85, 48] on span "Панель управління" at bounding box center [75, 53] width 84 height 14
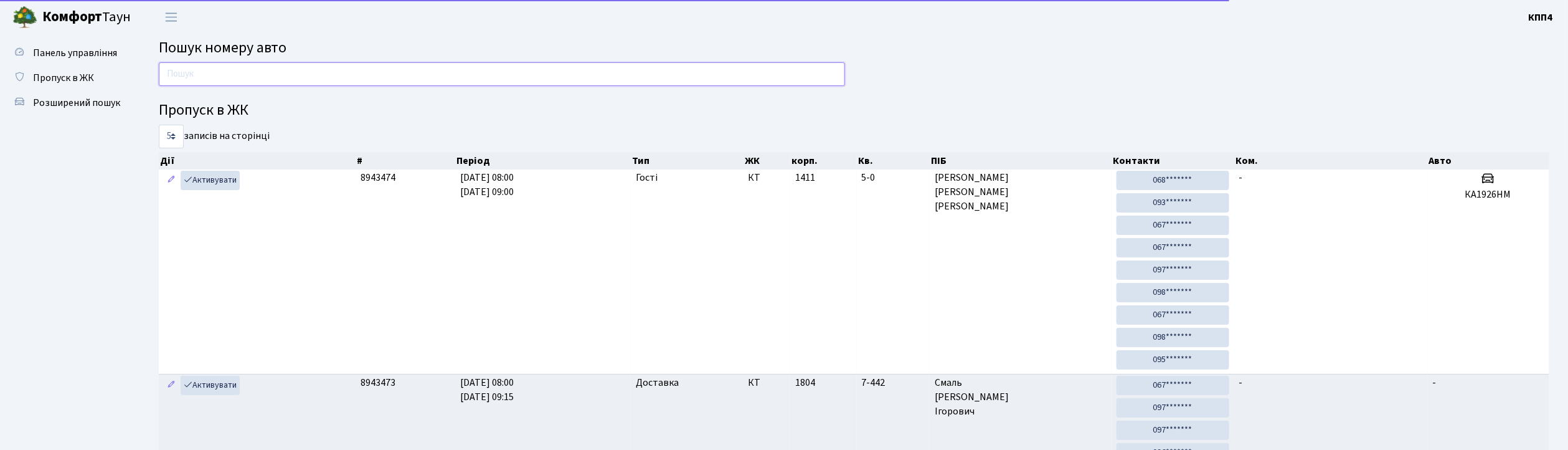
click at [330, 75] on input "text" at bounding box center [502, 74] width 686 height 24
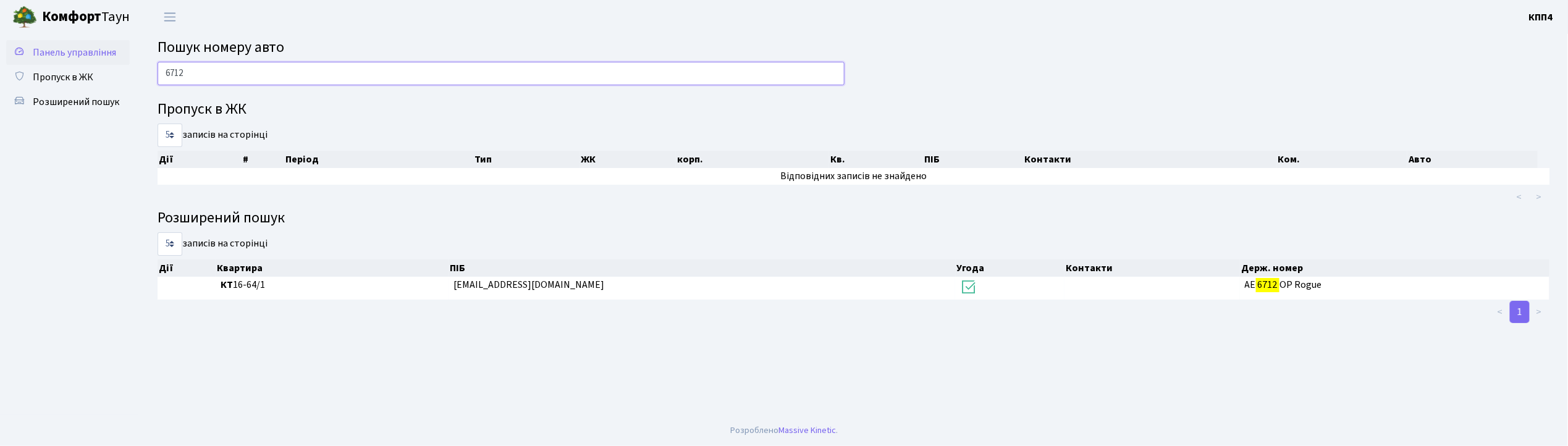
type input "6712"
click at [72, 57] on span "Панель управління" at bounding box center [75, 52] width 83 height 14
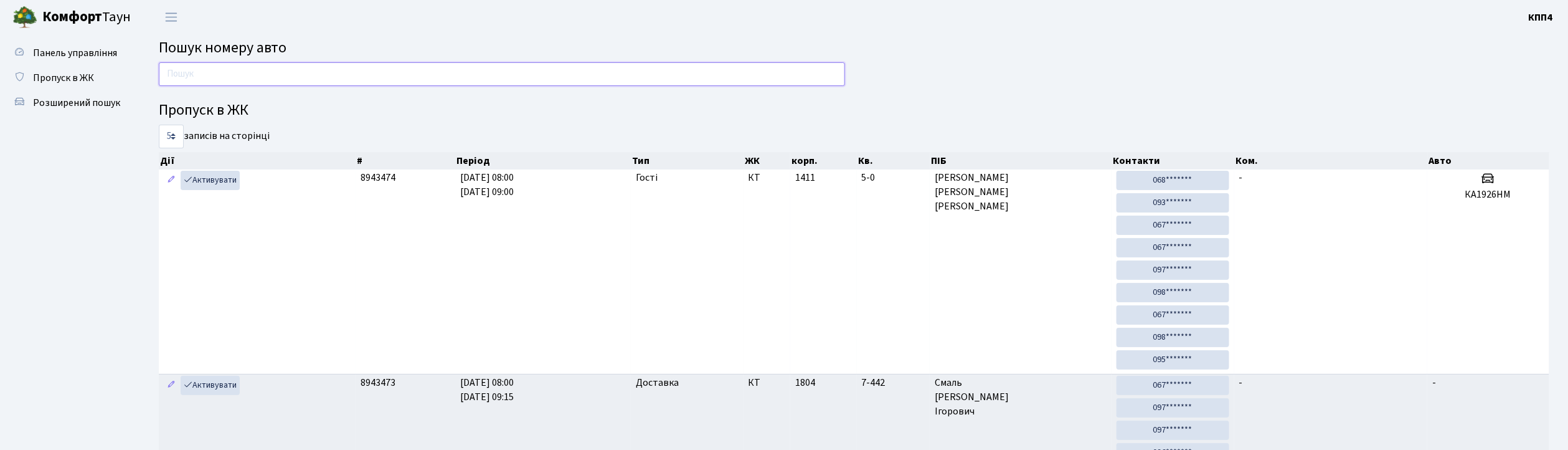
click at [203, 78] on input "text" at bounding box center [502, 74] width 686 height 24
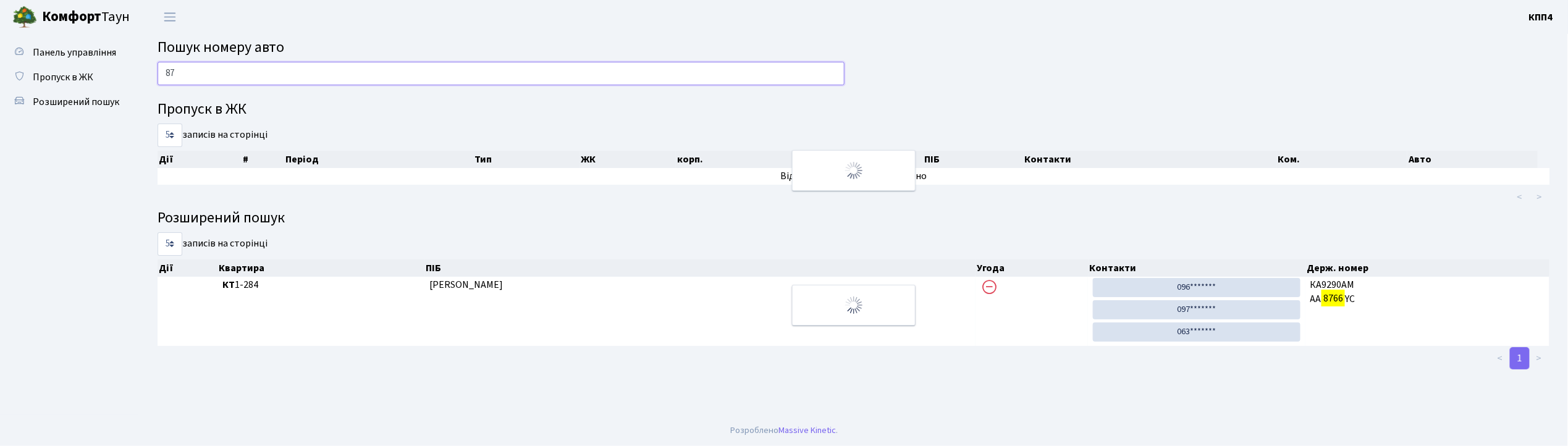
type input "8"
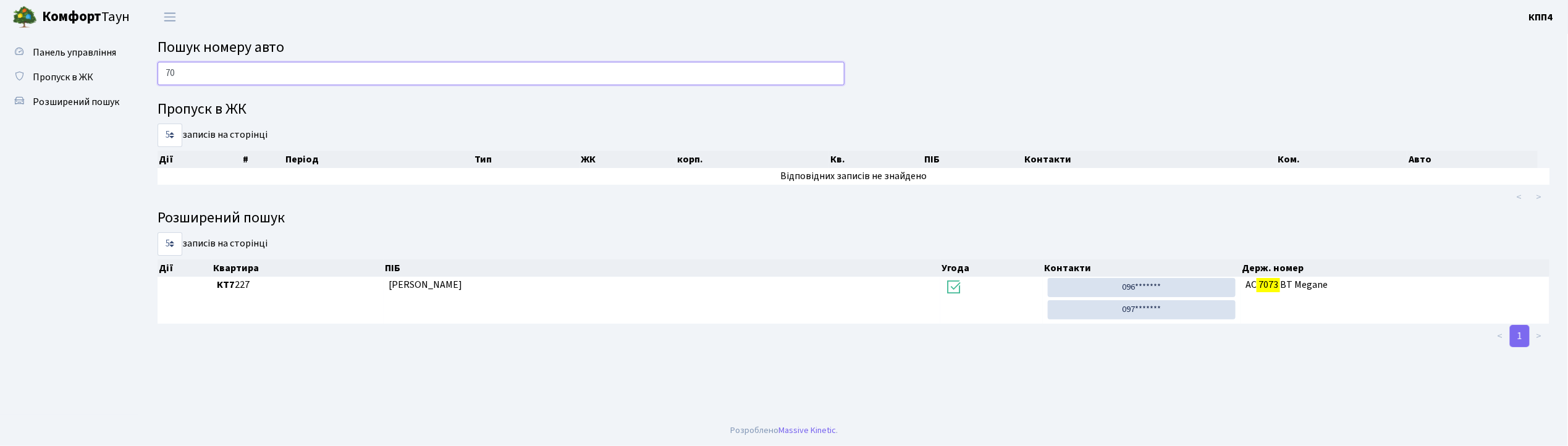
type input "7"
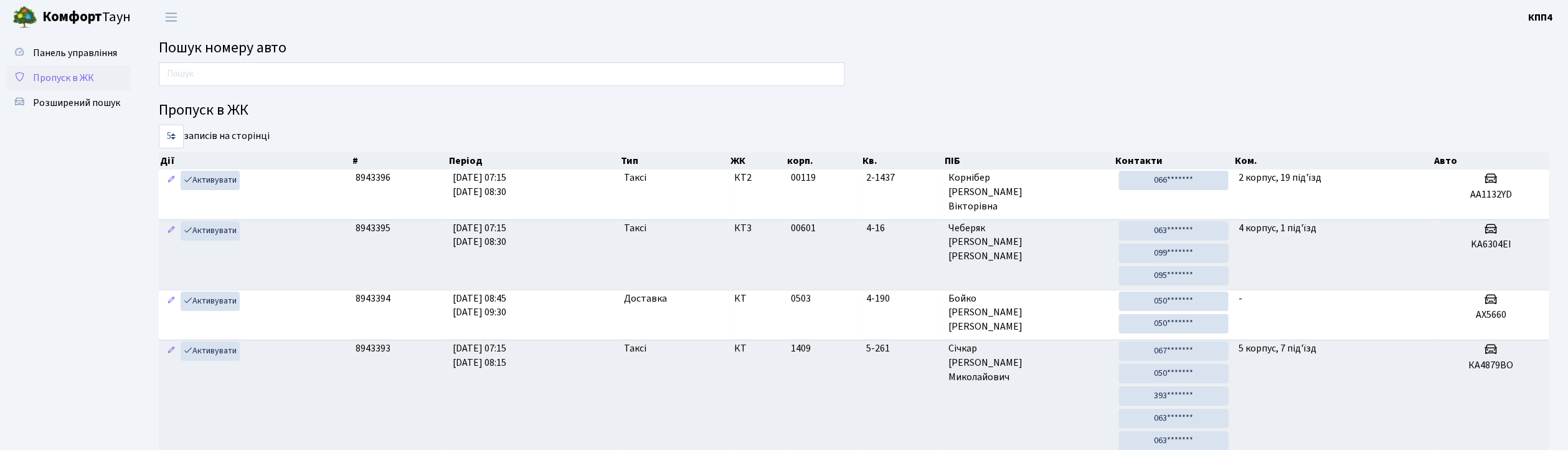
click at [86, 76] on span "Пропуск в ЖК" at bounding box center [63, 78] width 61 height 14
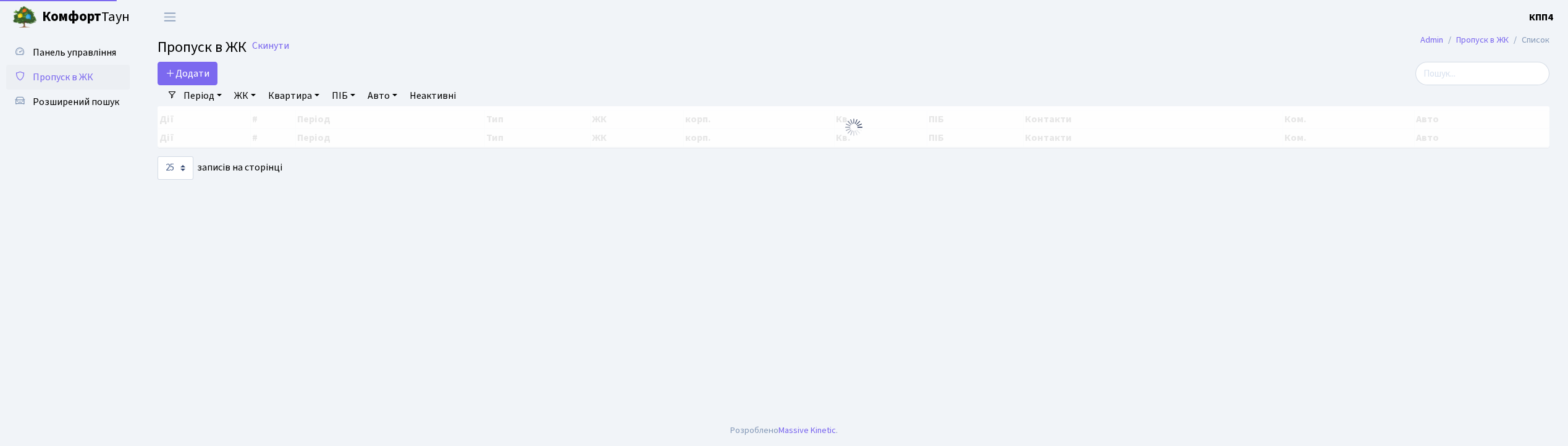
select select "25"
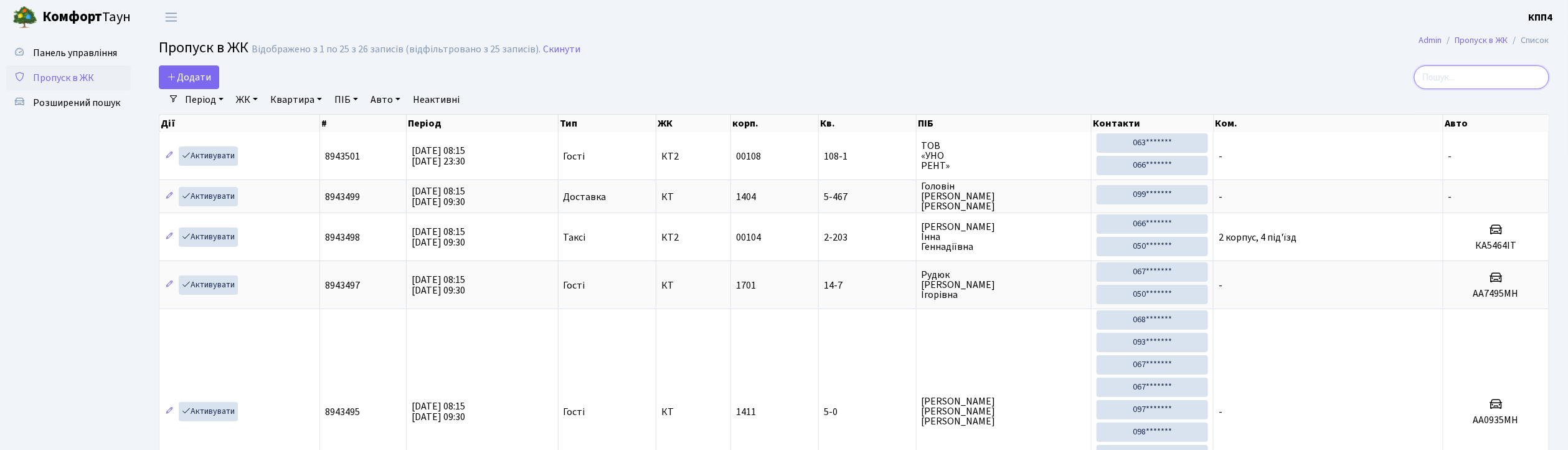
click at [1437, 77] on input "search" at bounding box center [1481, 77] width 135 height 24
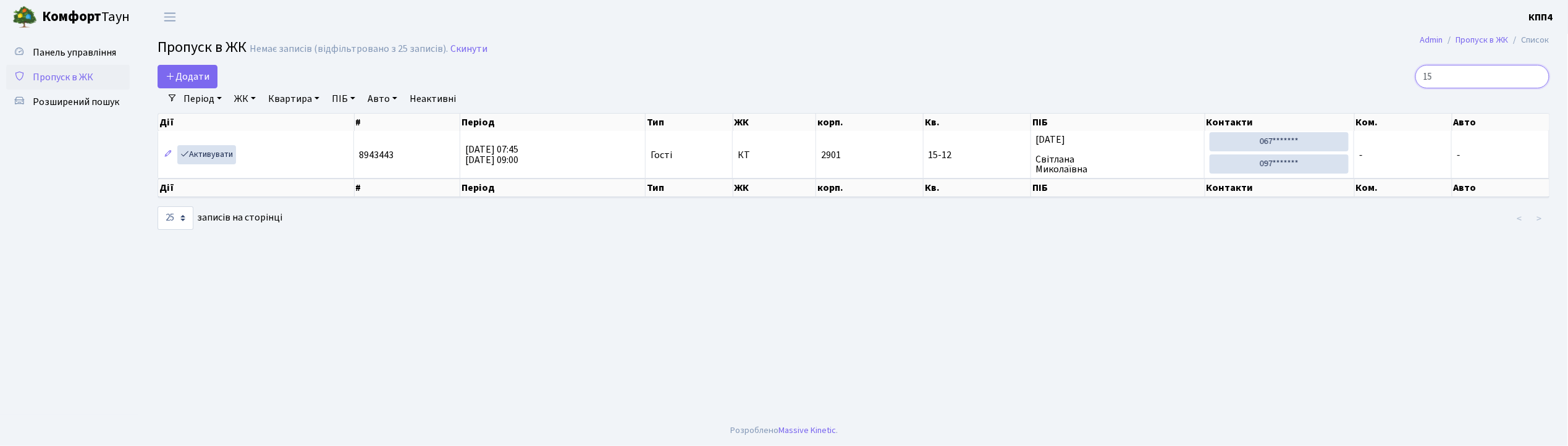
type input "1"
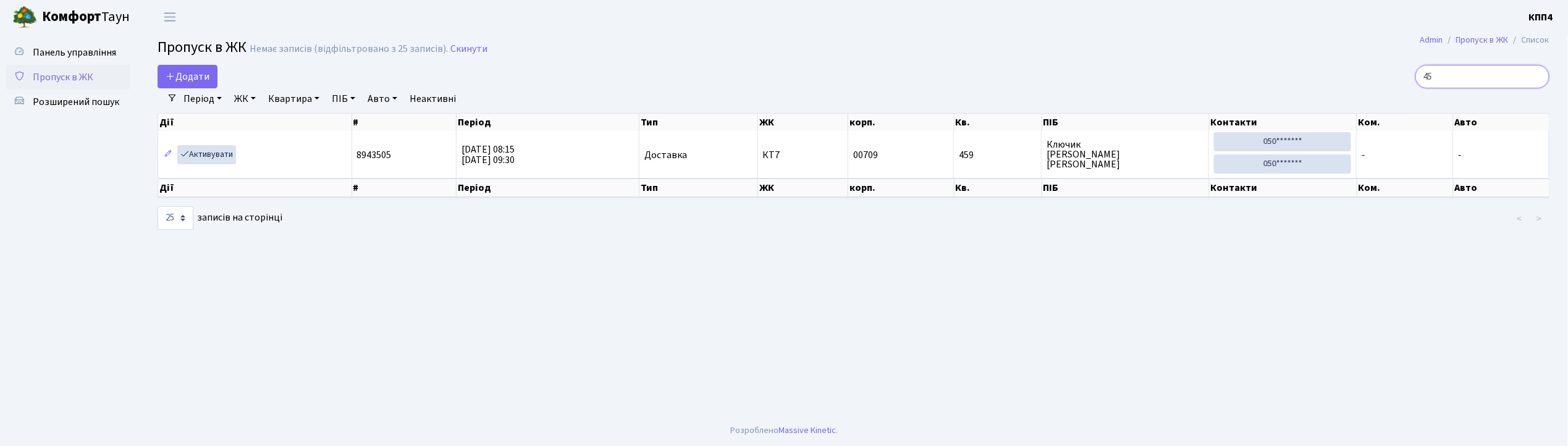
type input "4"
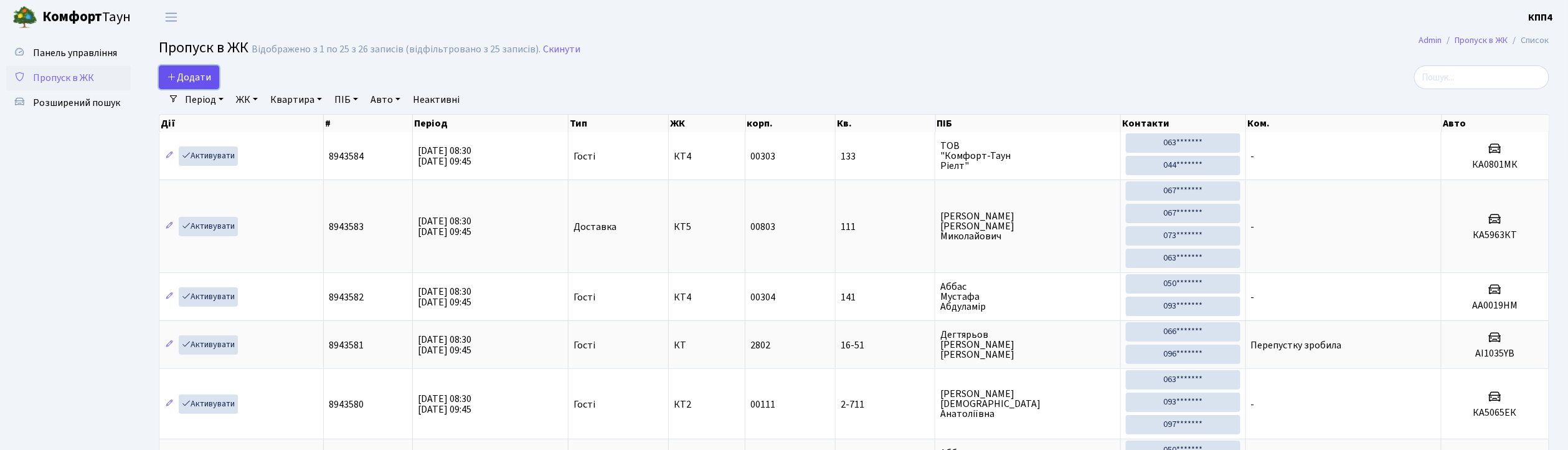
click at [188, 78] on span "Додати" at bounding box center [189, 77] width 44 height 14
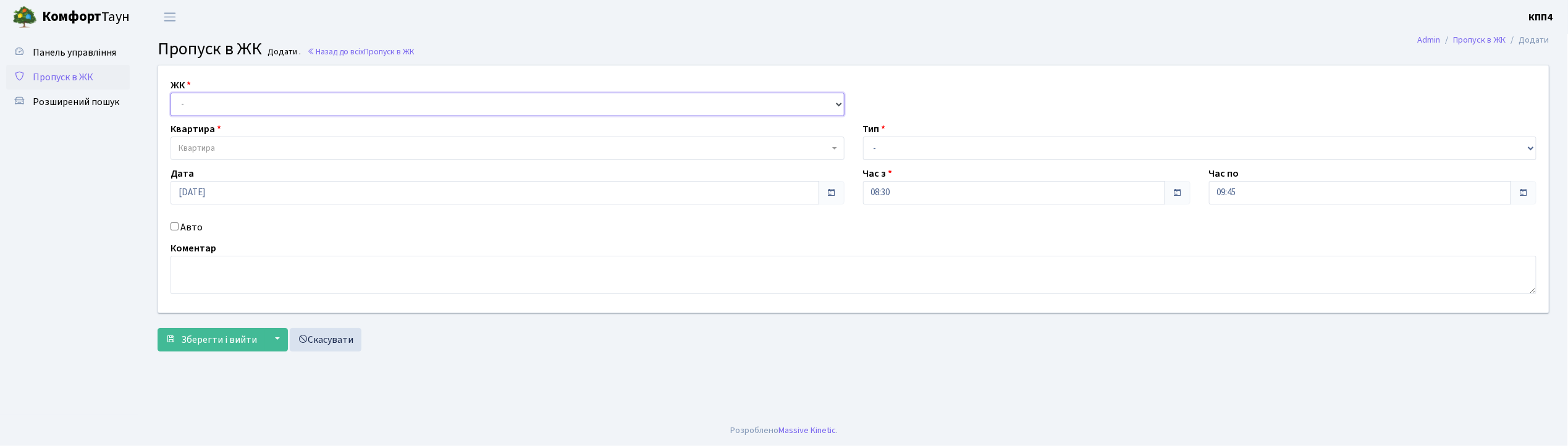
click at [188, 107] on select "- КТ, вул. Регенераторна, 4 КТ2, просп. Соборності, 17 КТ3, вул. Березнева, 16 …" at bounding box center [507, 105] width 674 height 24
select select "271"
click at [171, 93] on select "- КТ, вул. Регенераторна, 4 КТ2, просп. Соборності, 17 КТ3, вул. Березнева, 16 …" at bounding box center [507, 105] width 674 height 24
select select
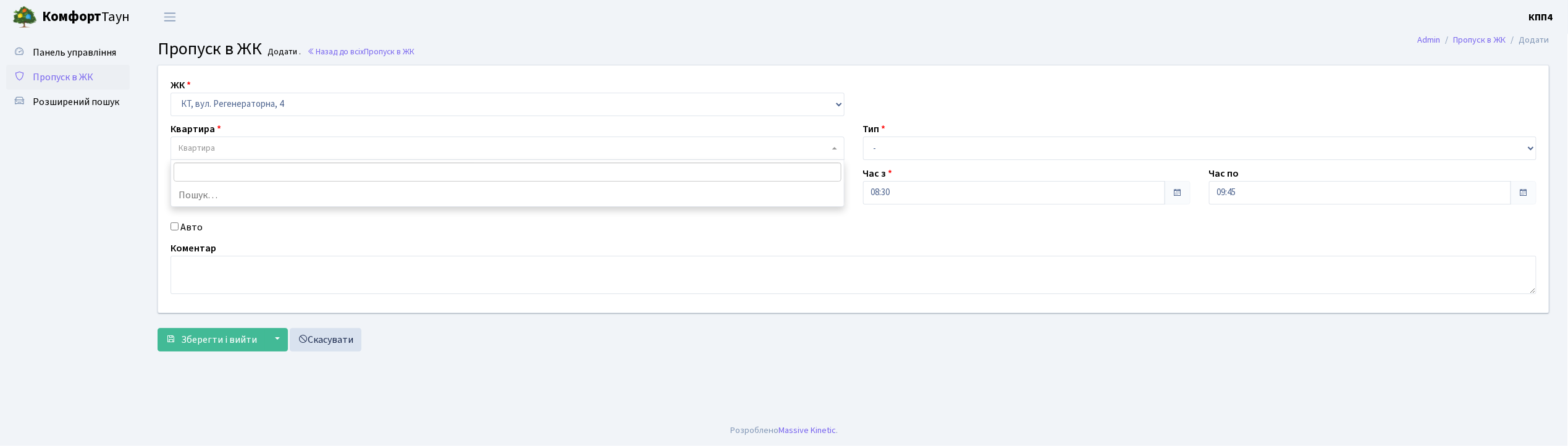
click at [197, 148] on span "Квартира" at bounding box center [197, 148] width 37 height 12
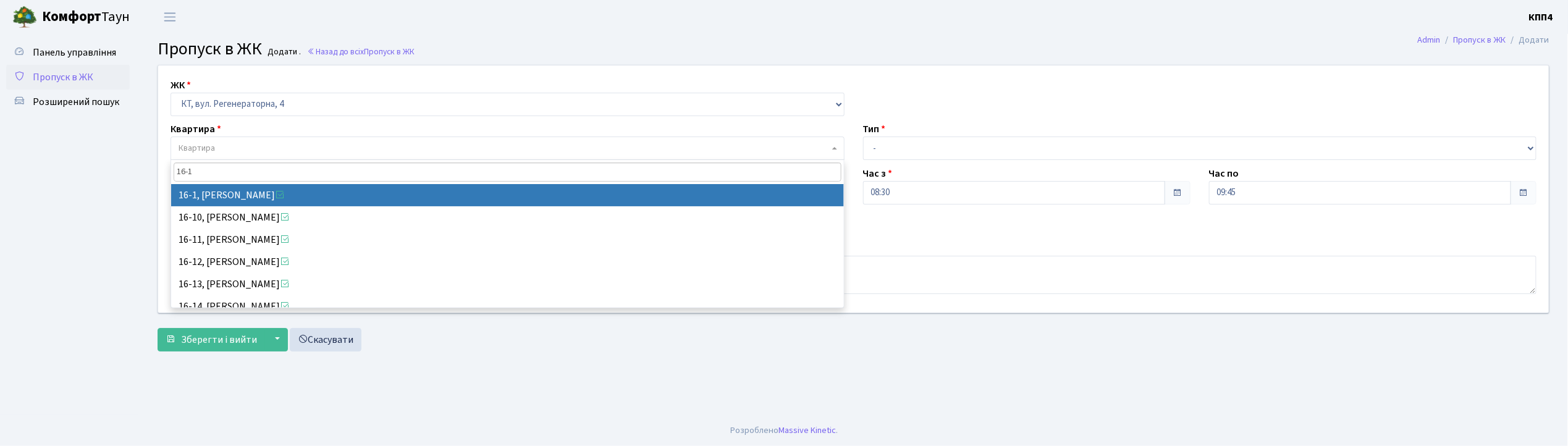
type input "16-1"
select select "8562"
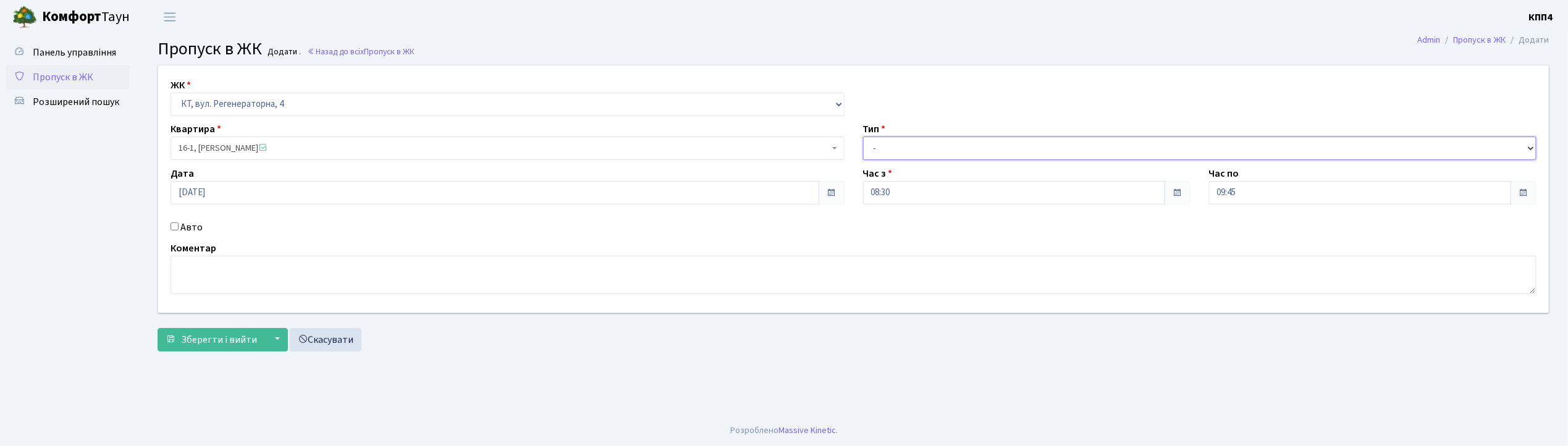
click at [893, 144] on select "- Доставка Таксі Гості Сервіс" at bounding box center [1200, 148] width 674 height 24
select select "3"
click at [863, 136] on select "- Доставка Таксі Гості Сервіс" at bounding box center [1200, 148] width 674 height 24
click at [206, 278] on textarea at bounding box center [853, 275] width 1366 height 39
type textarea "ВСІХ І МЕНЕ"
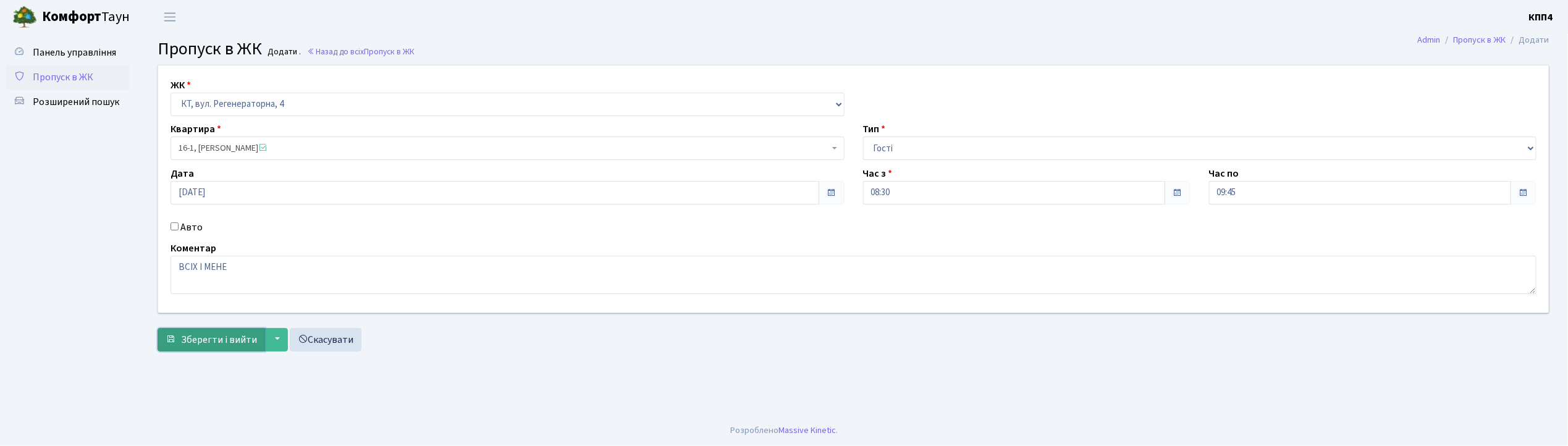
click at [214, 338] on span "Зберегти і вийти" at bounding box center [219, 340] width 76 height 14
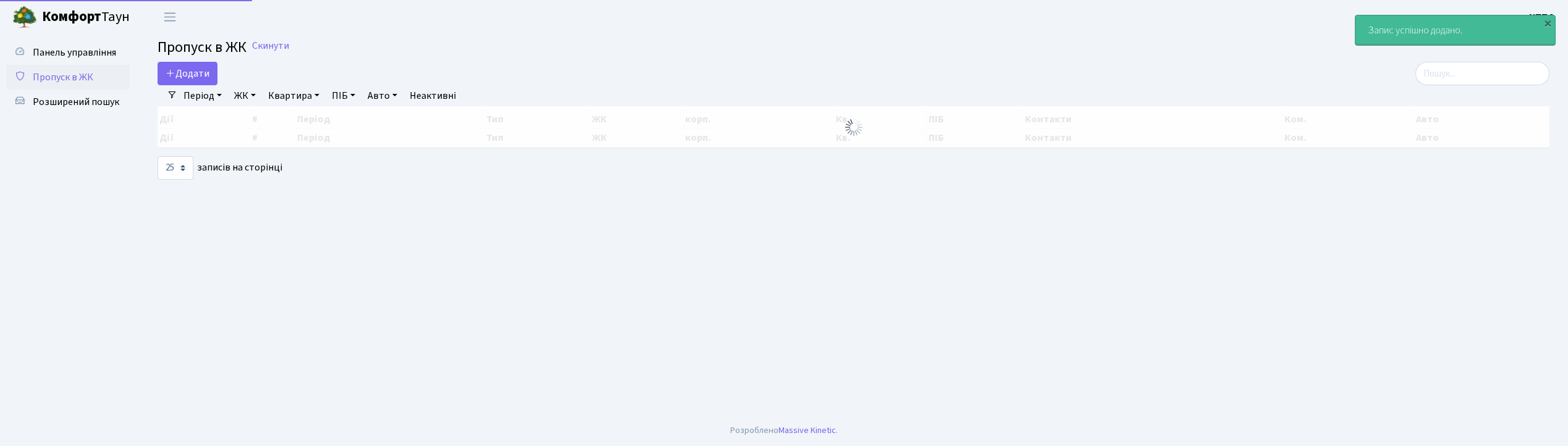
select select "25"
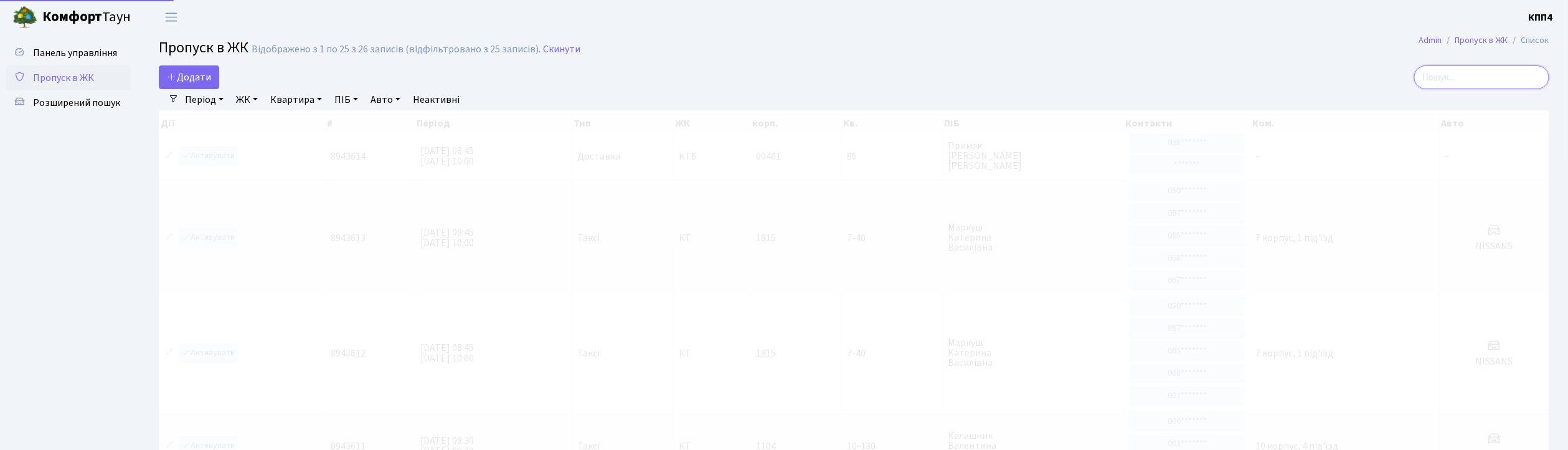
click at [1458, 83] on input "search" at bounding box center [1481, 77] width 135 height 24
